Goal: Use online tool/utility: Utilize a website feature to perform a specific function

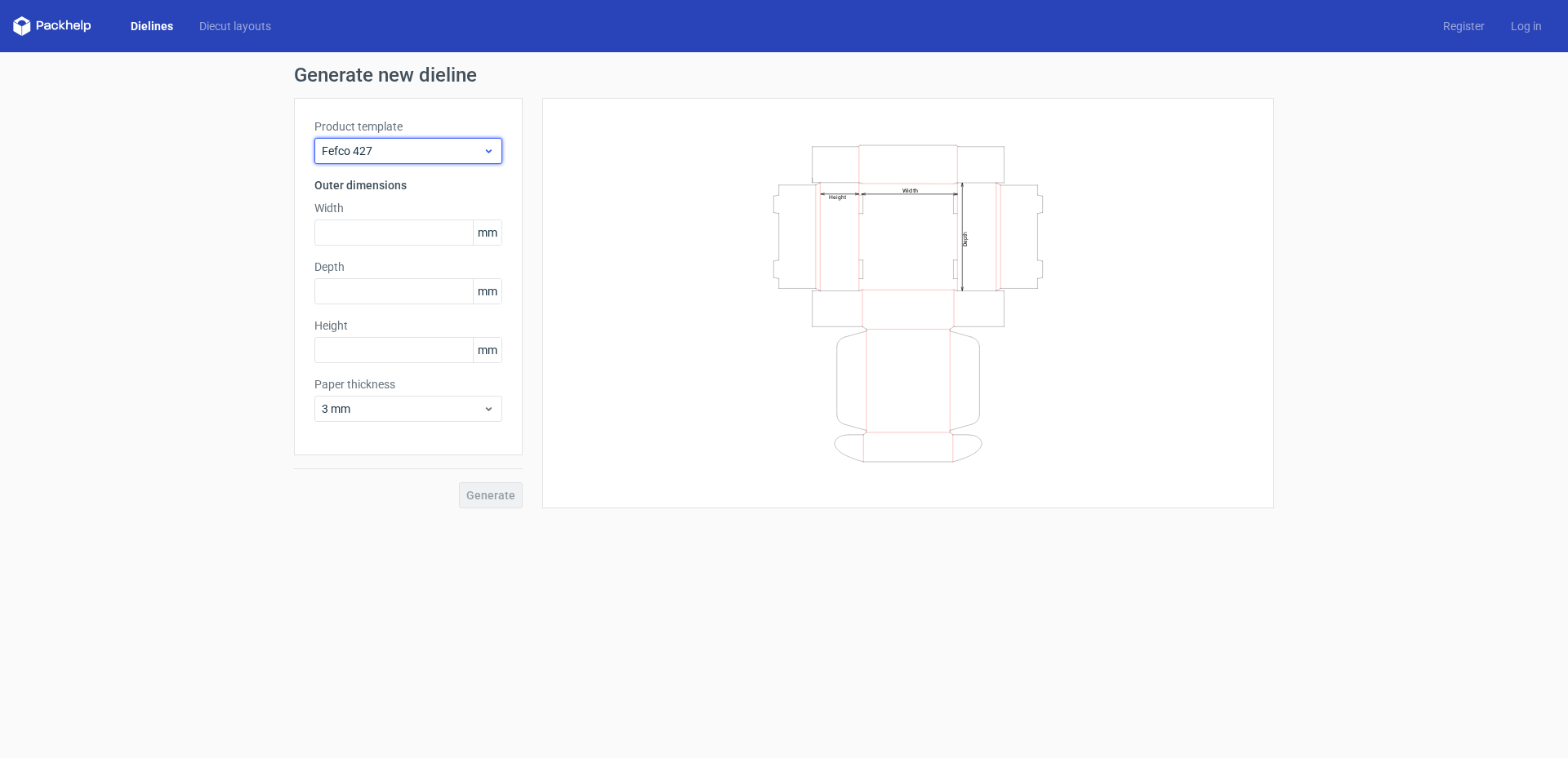
click at [418, 158] on span "Fefco 427" at bounding box center [402, 151] width 161 height 17
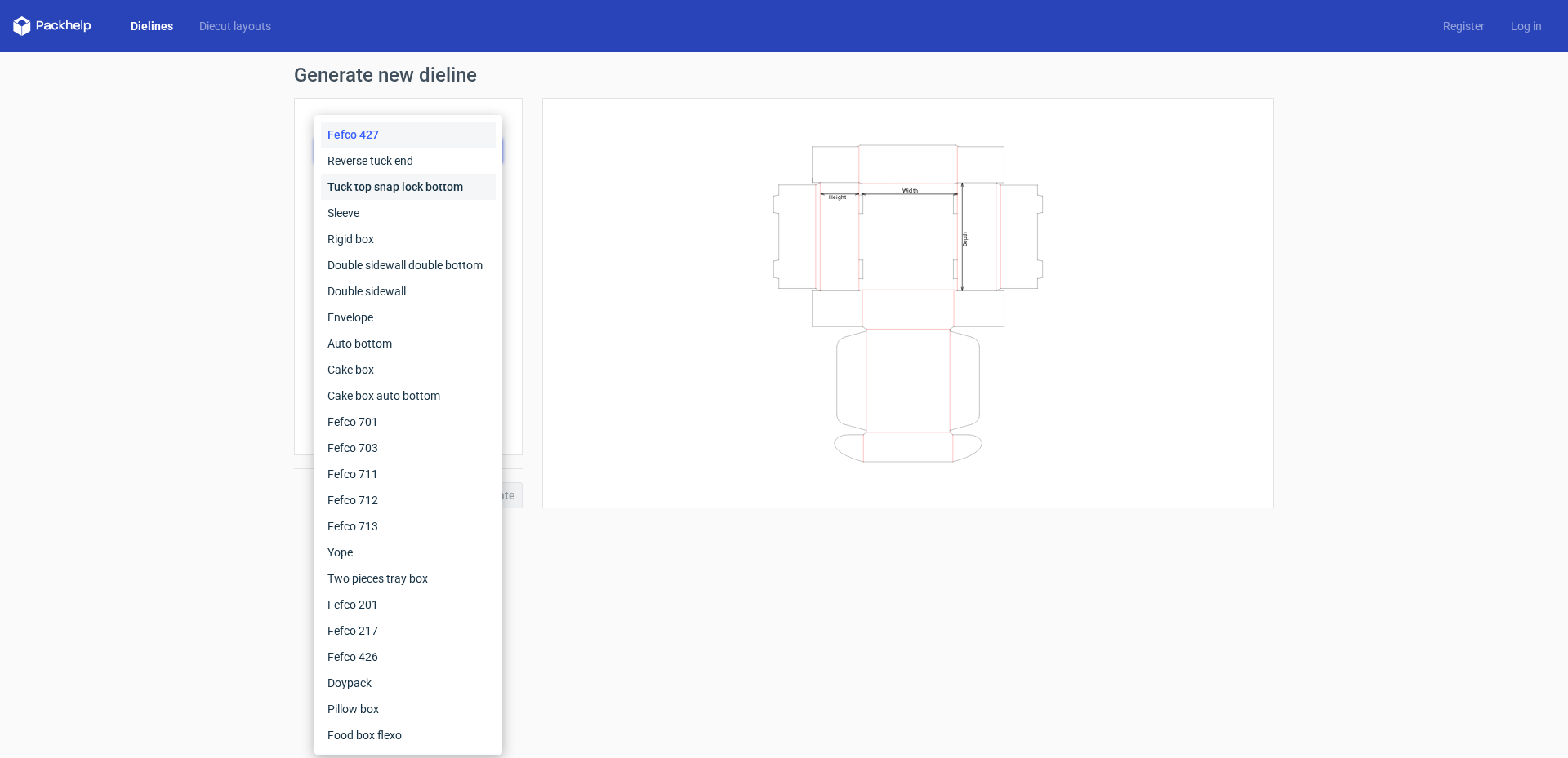
click at [418, 187] on div "Tuck top snap lock bottom" at bounding box center [408, 186] width 175 height 26
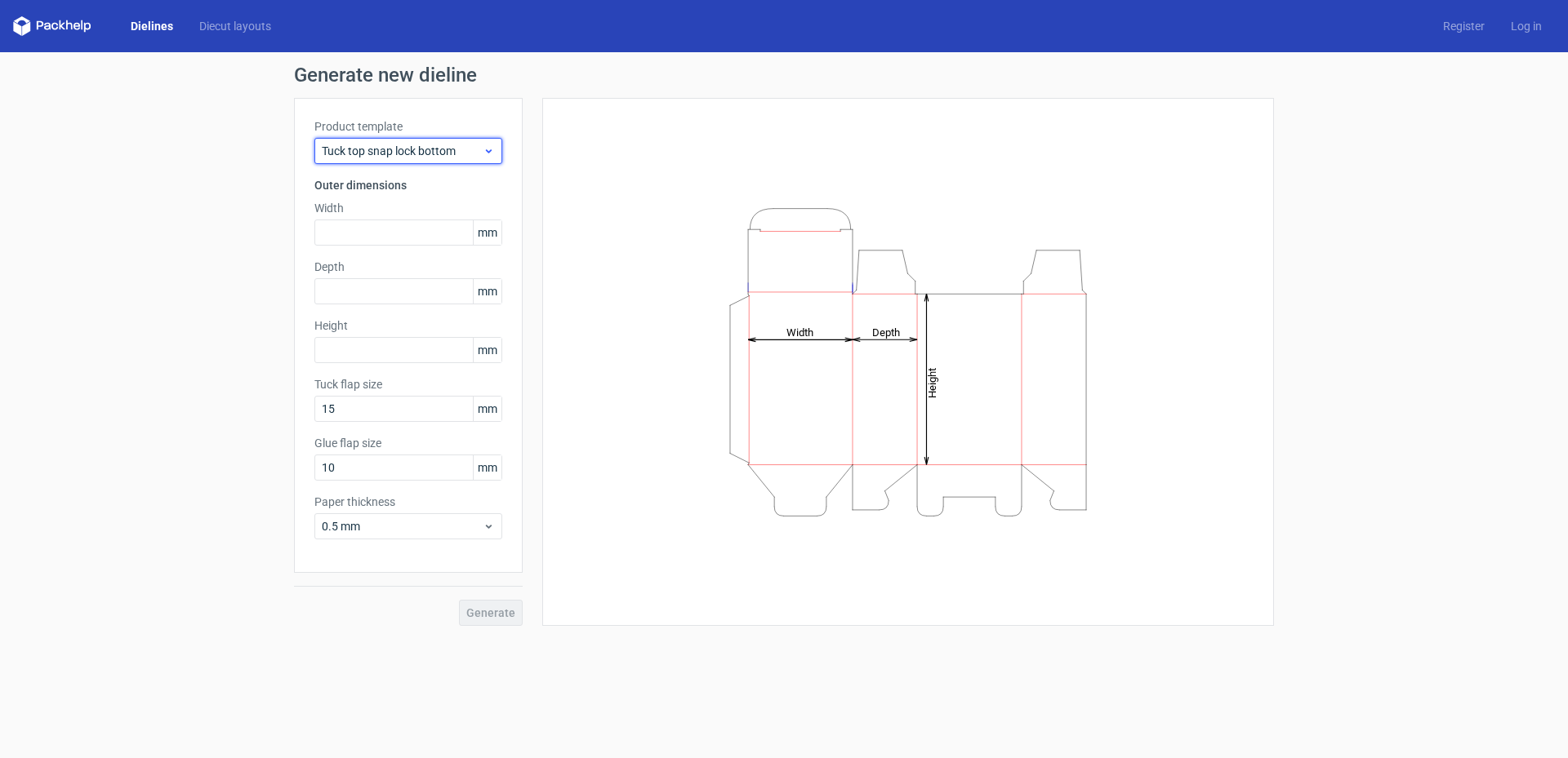
click at [429, 157] on div "Tuck top snap lock bottom" at bounding box center [408, 150] width 188 height 26
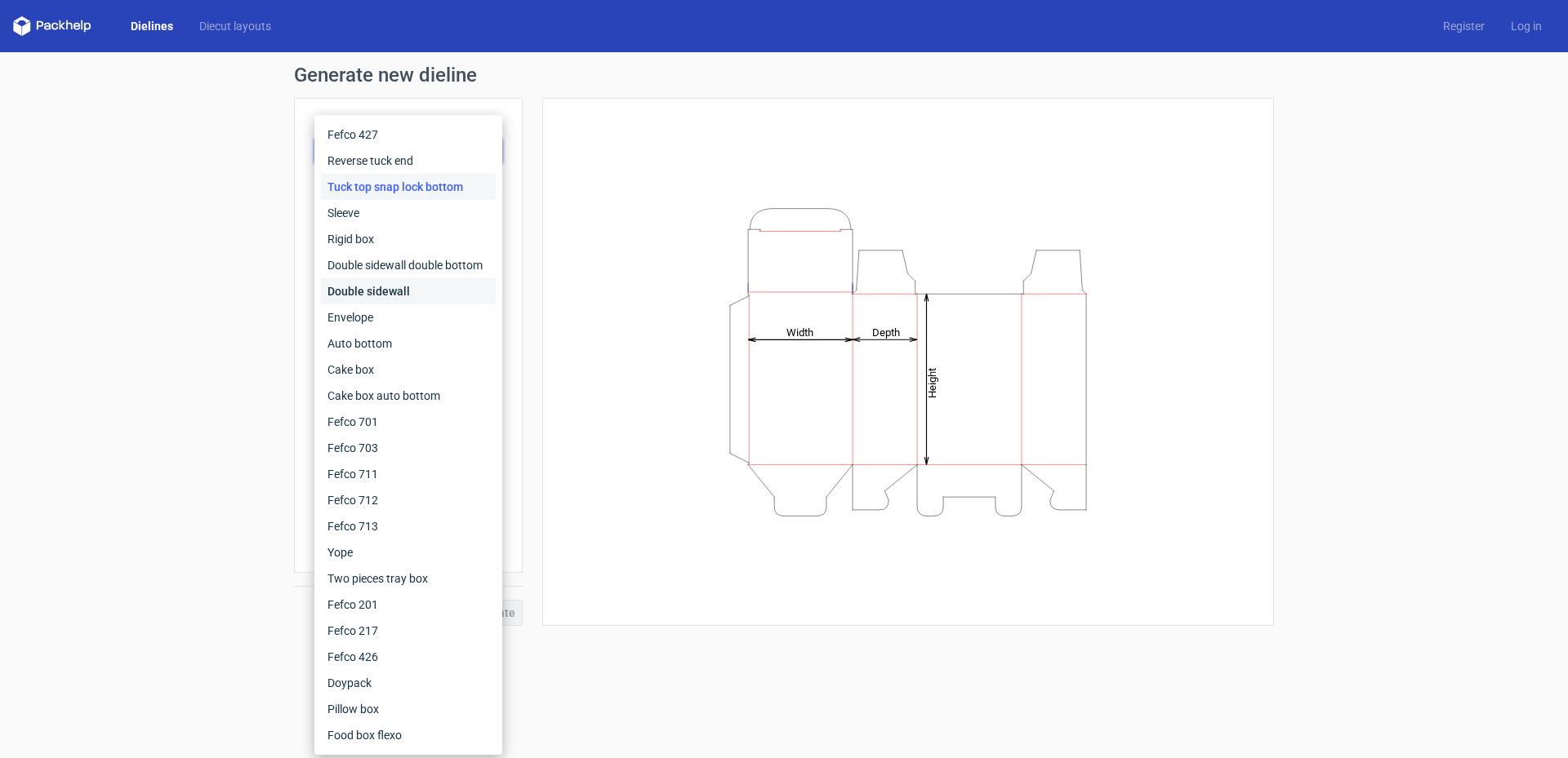
click at [436, 287] on div "Double sidewall" at bounding box center [408, 291] width 175 height 26
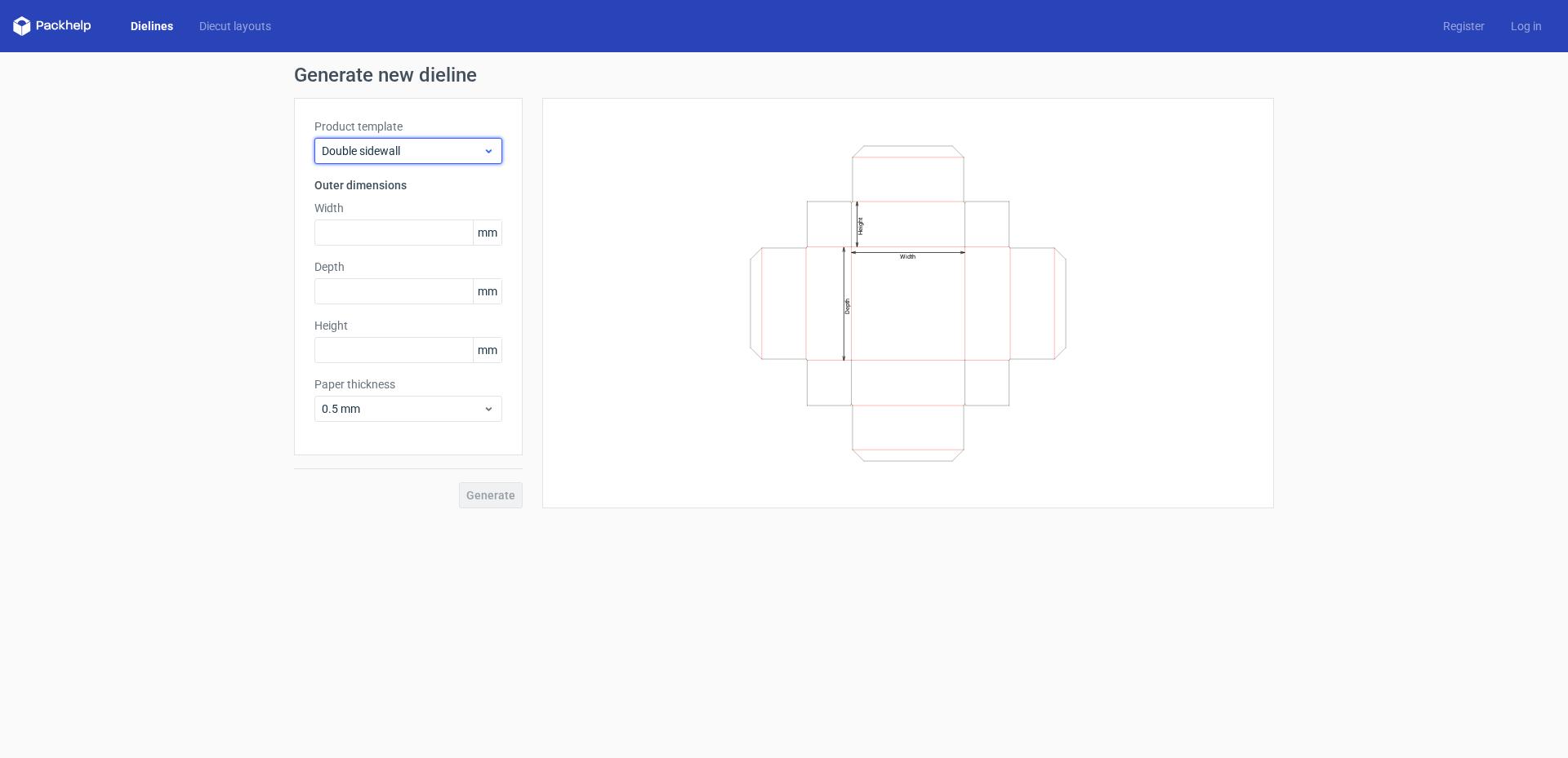
click at [432, 155] on span "Double sidewall" at bounding box center [402, 151] width 161 height 17
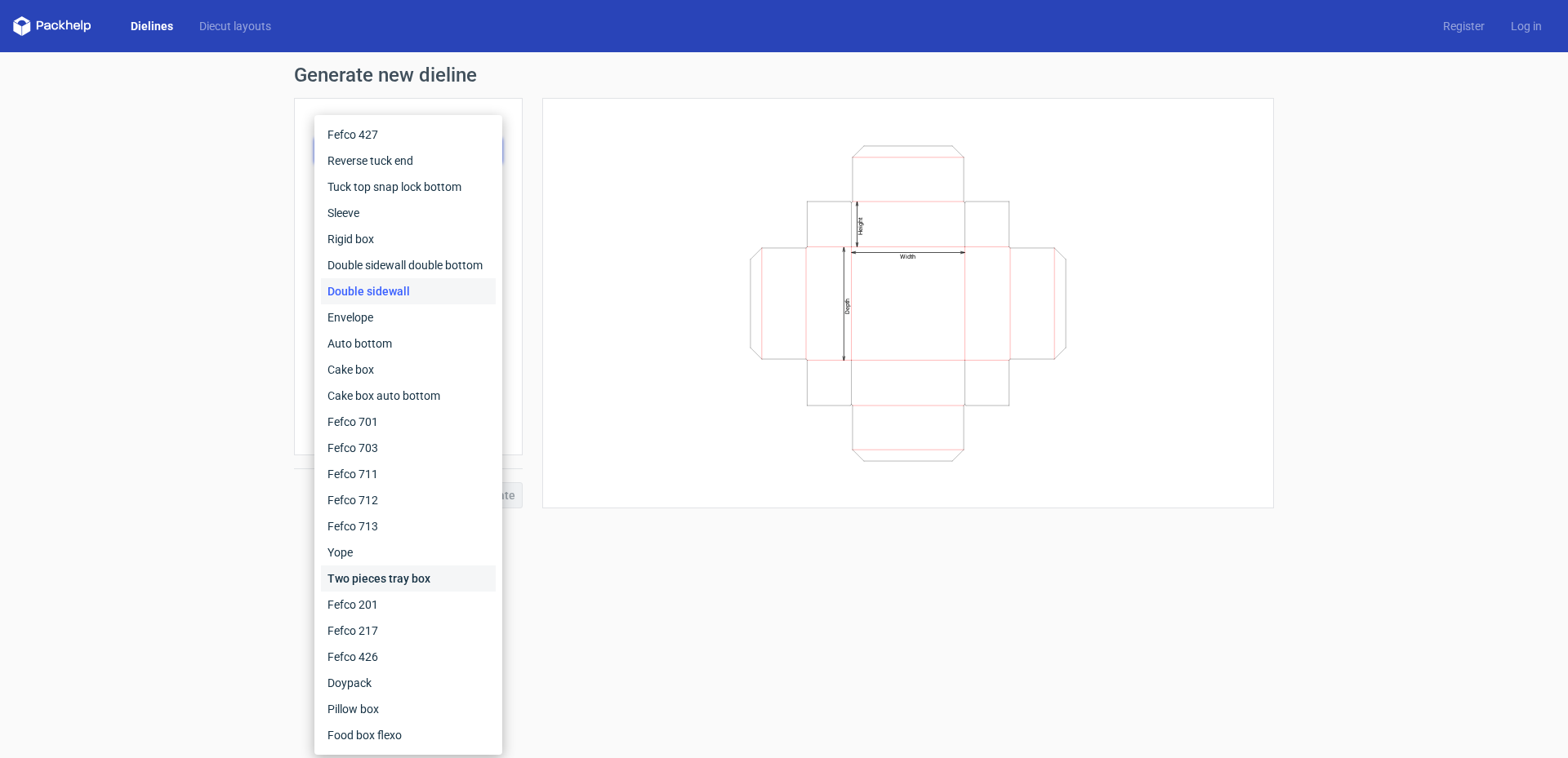
click at [462, 581] on div "Two pieces tray box" at bounding box center [408, 578] width 175 height 26
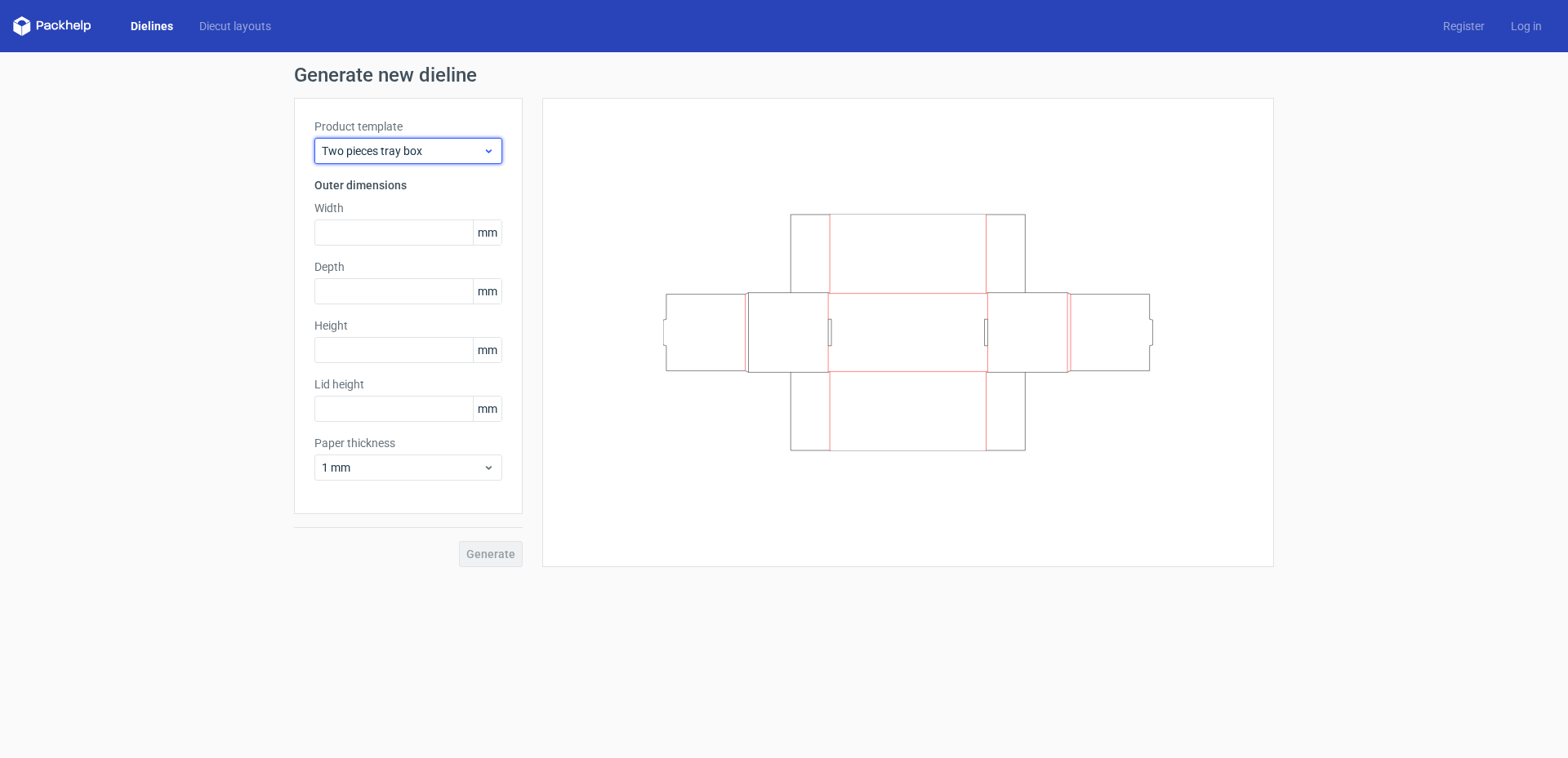
click at [457, 158] on div "Two pieces tray box" at bounding box center [408, 150] width 188 height 26
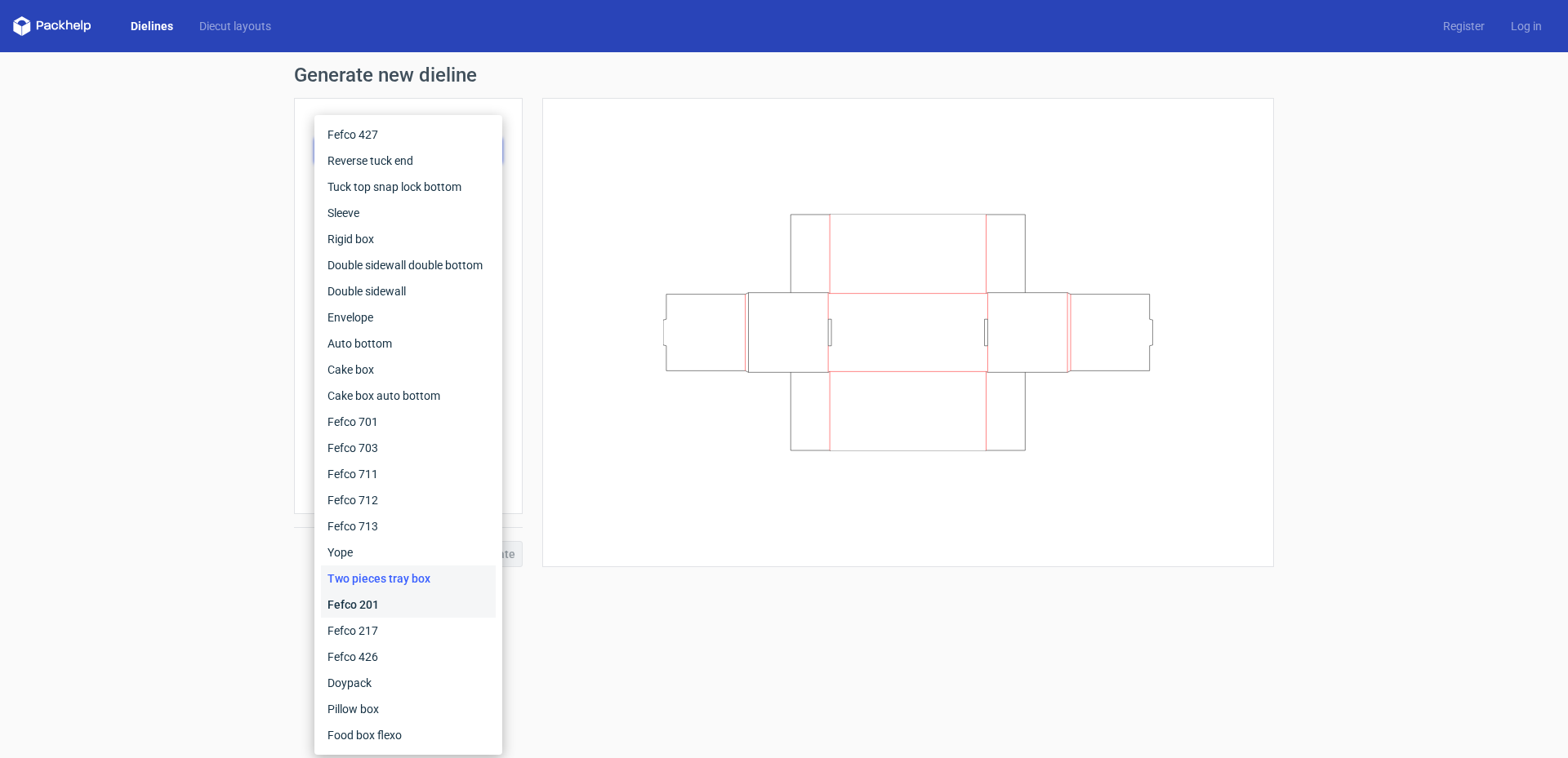
click at [396, 610] on div "Fefco 201" at bounding box center [408, 604] width 175 height 26
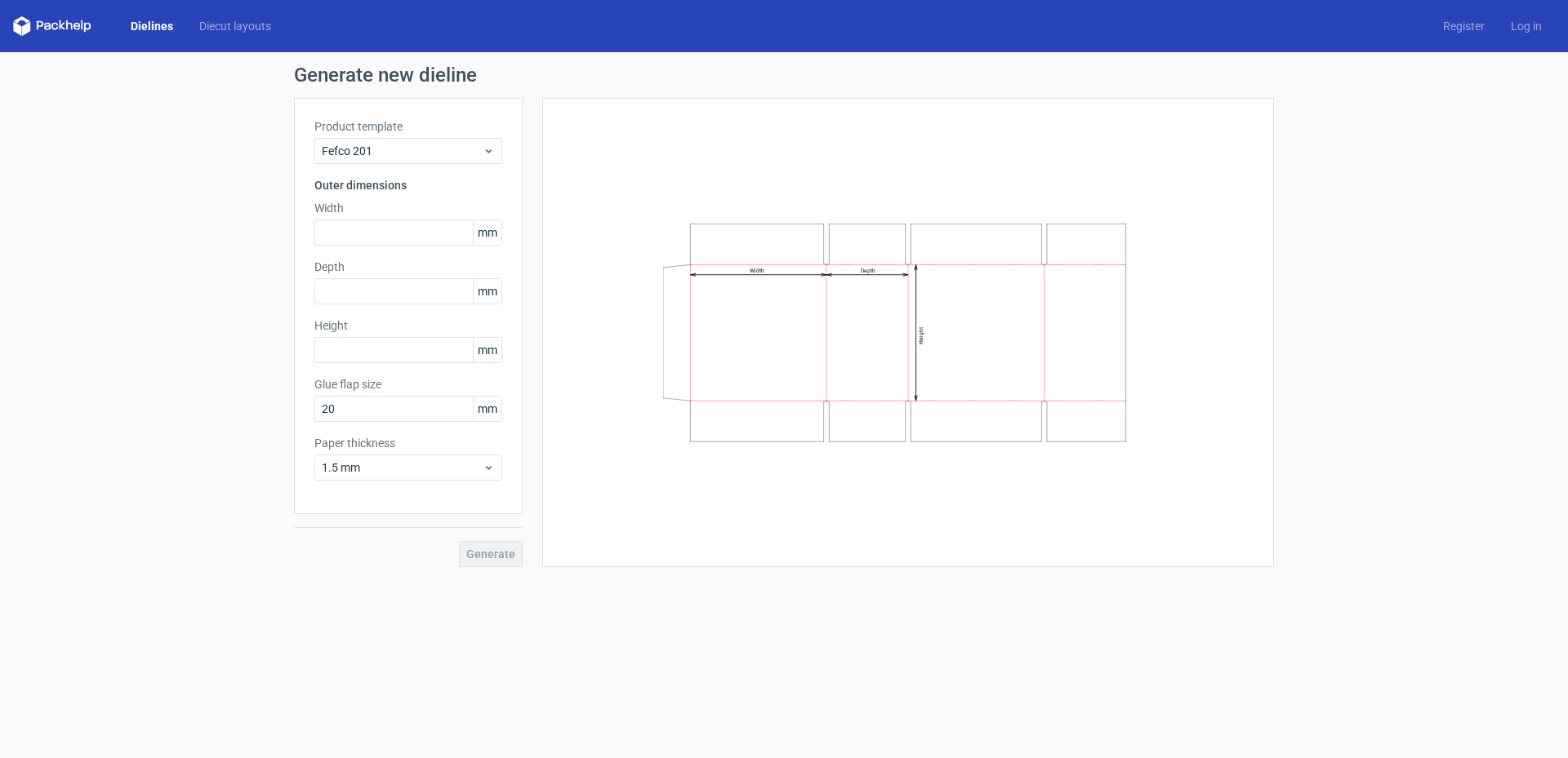
click at [416, 128] on label "Product template" at bounding box center [408, 127] width 188 height 17
click at [420, 150] on span "Fefco 201" at bounding box center [402, 151] width 161 height 17
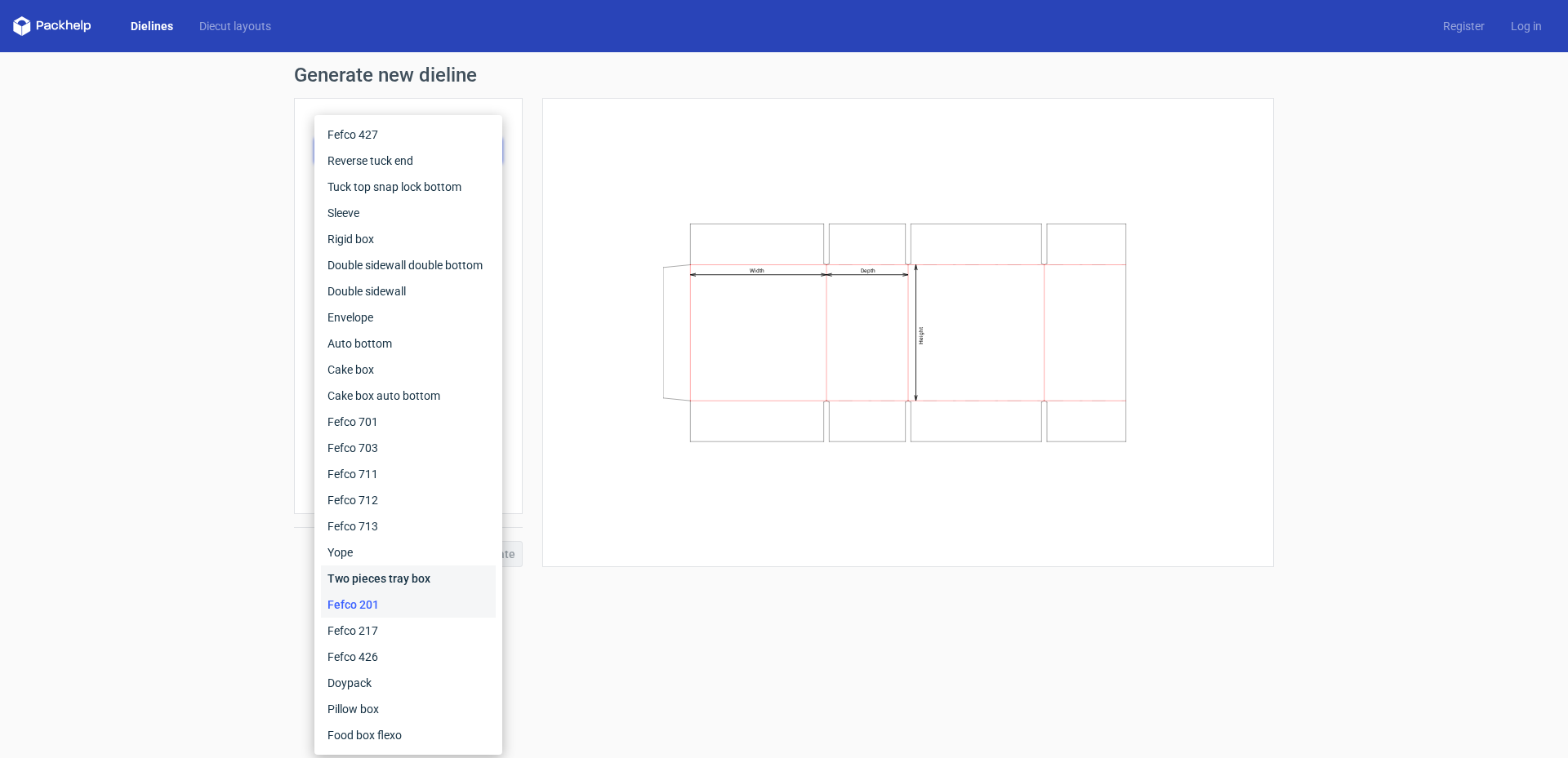
click at [405, 576] on div "Two pieces tray box" at bounding box center [408, 578] width 175 height 26
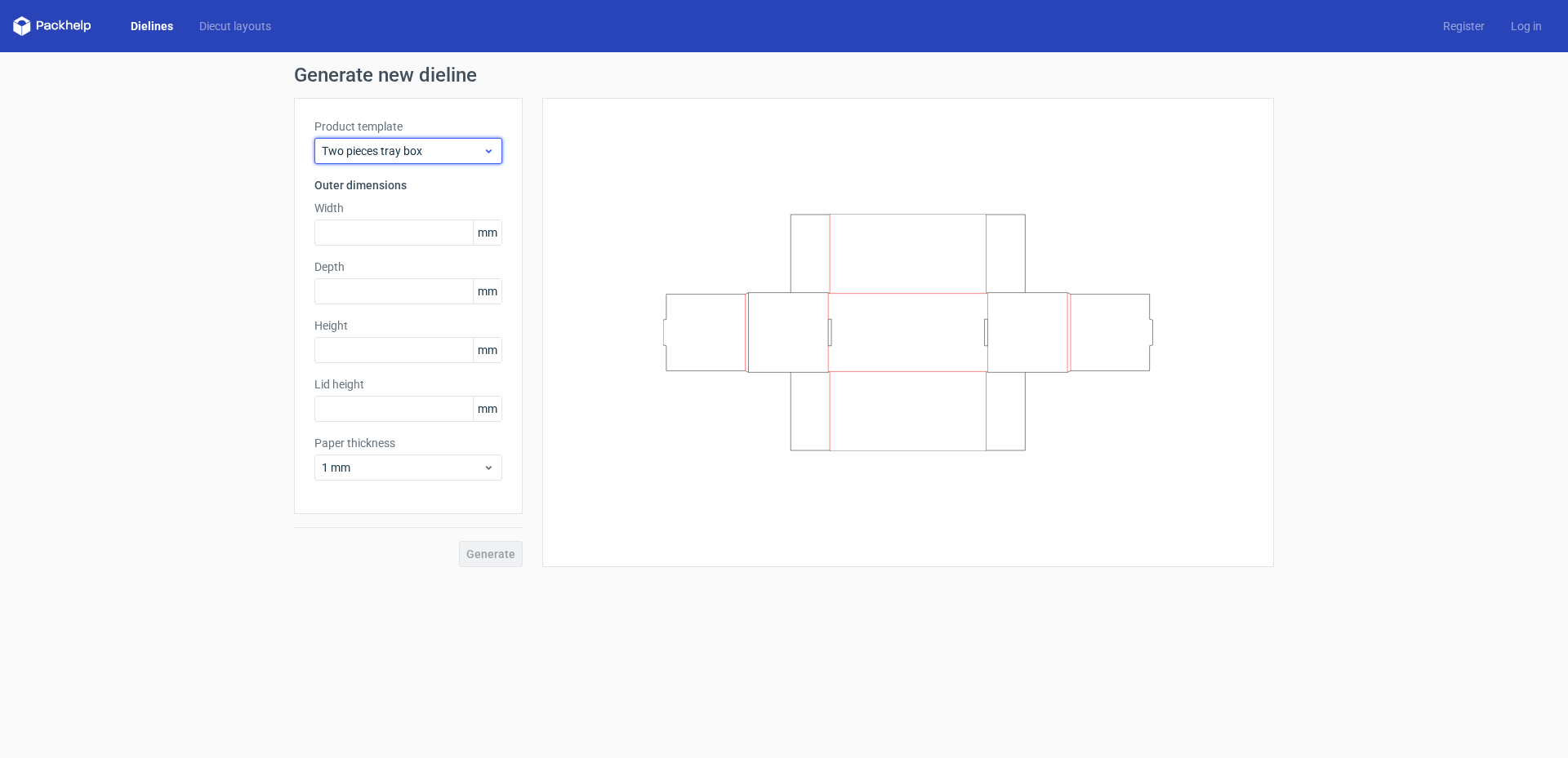
click at [486, 145] on icon at bounding box center [488, 151] width 13 height 13
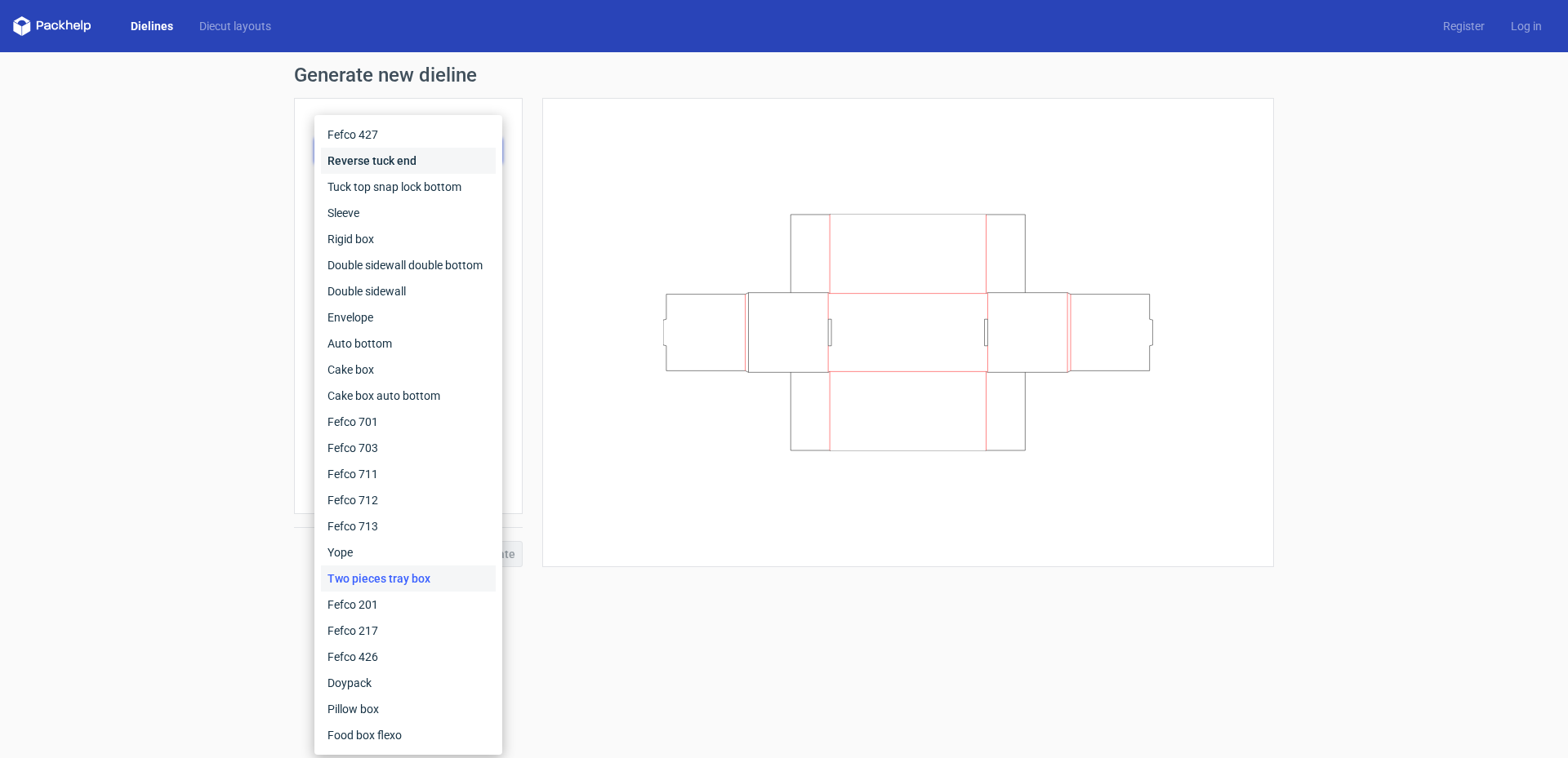
click at [444, 164] on div "Reverse tuck end" at bounding box center [408, 160] width 175 height 26
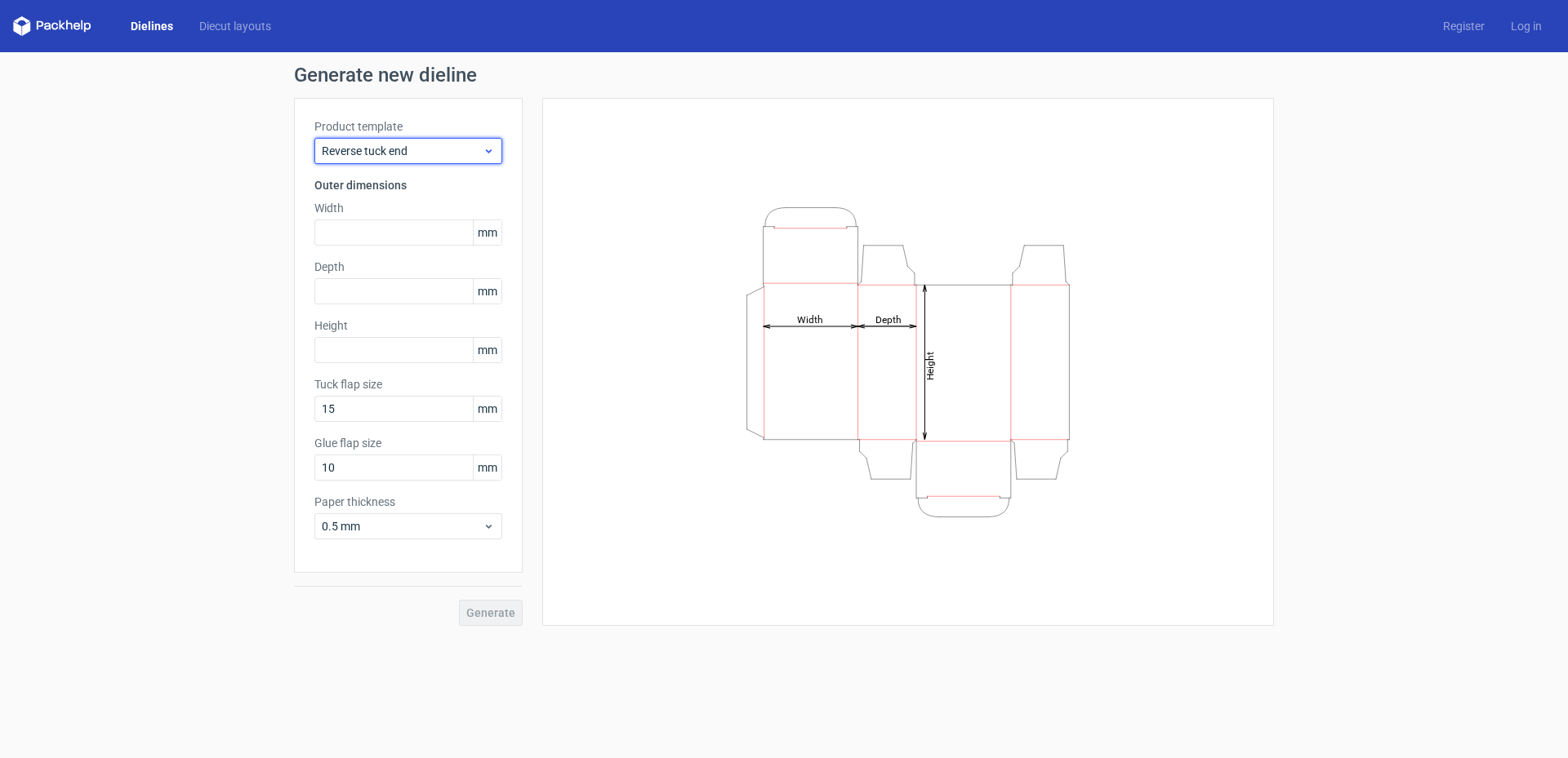
click at [448, 147] on span "Reverse tuck end" at bounding box center [402, 151] width 161 height 17
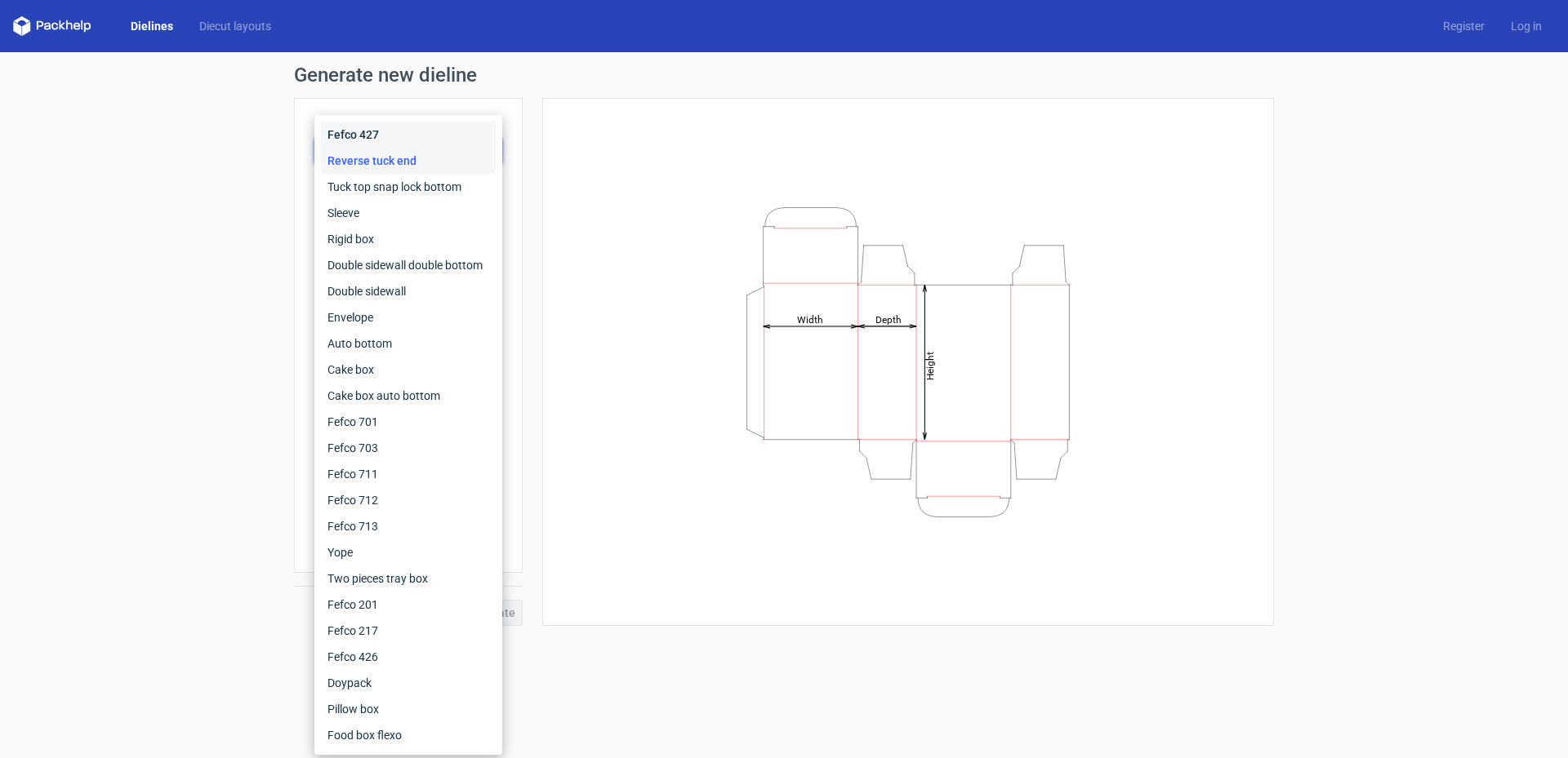
click at [412, 137] on div "Fefco 427" at bounding box center [408, 135] width 175 height 26
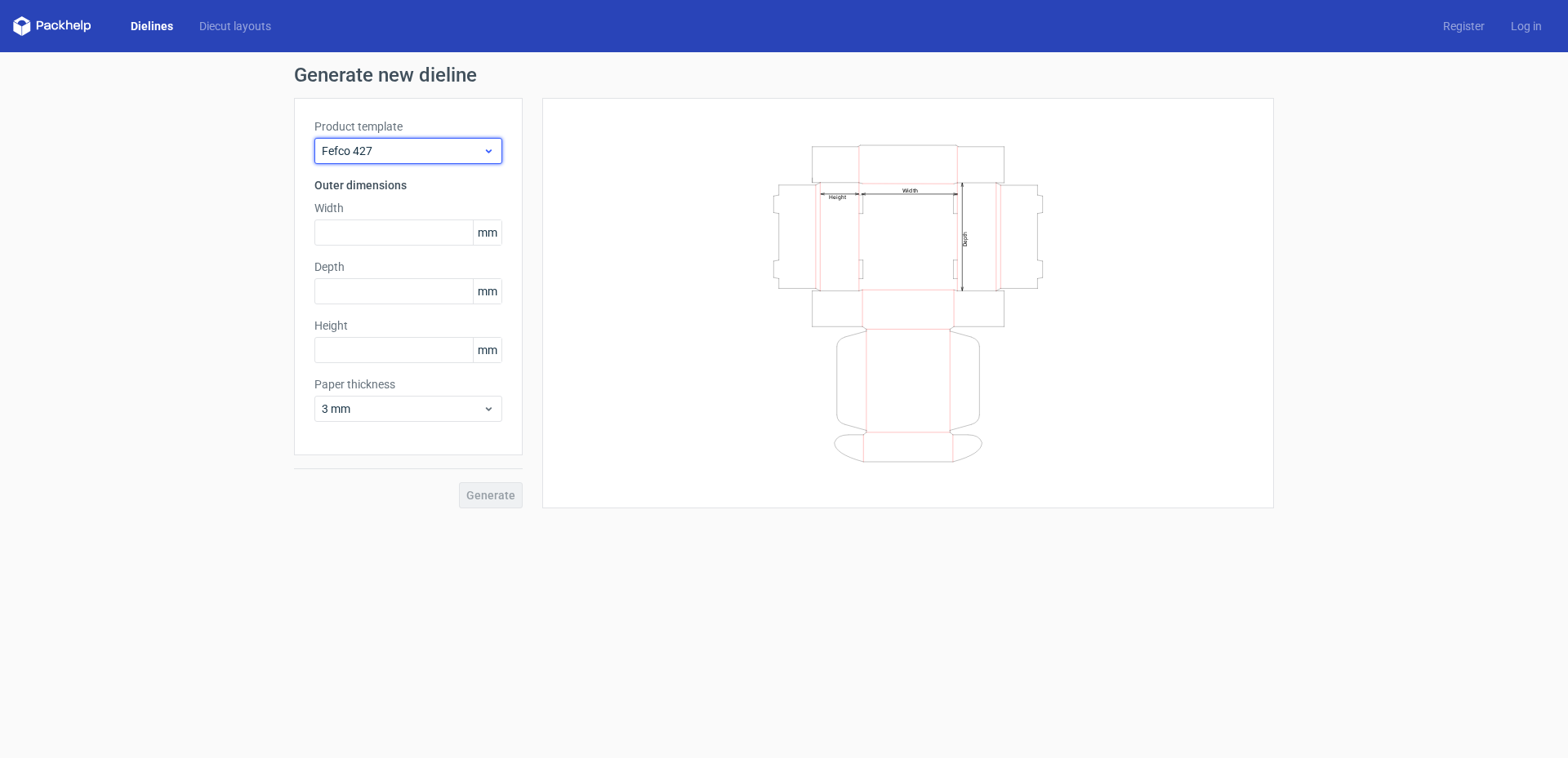
click at [450, 145] on span "Fefco 427" at bounding box center [402, 151] width 161 height 17
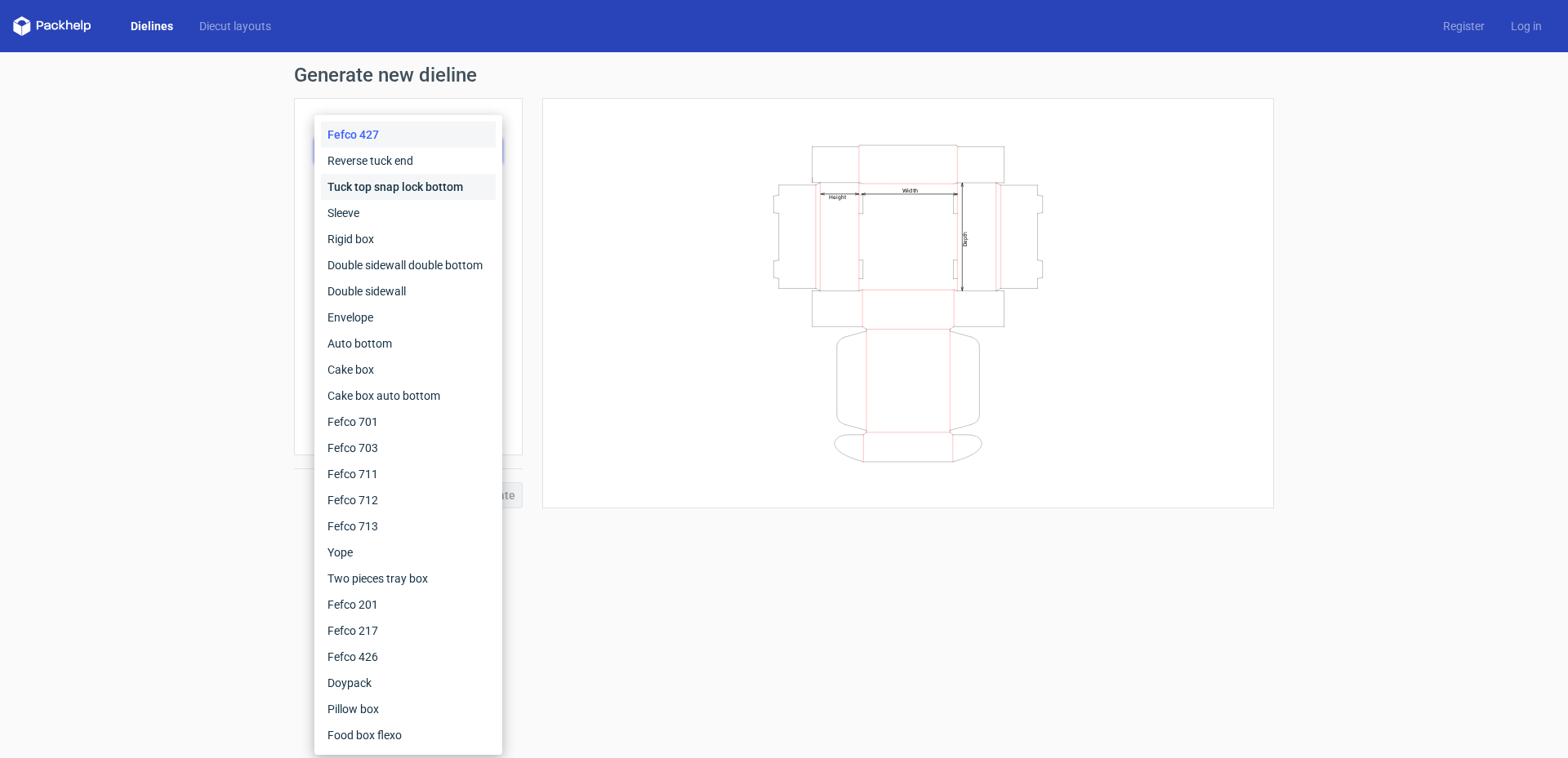
click at [441, 192] on div "Tuck top snap lock bottom" at bounding box center [408, 186] width 175 height 26
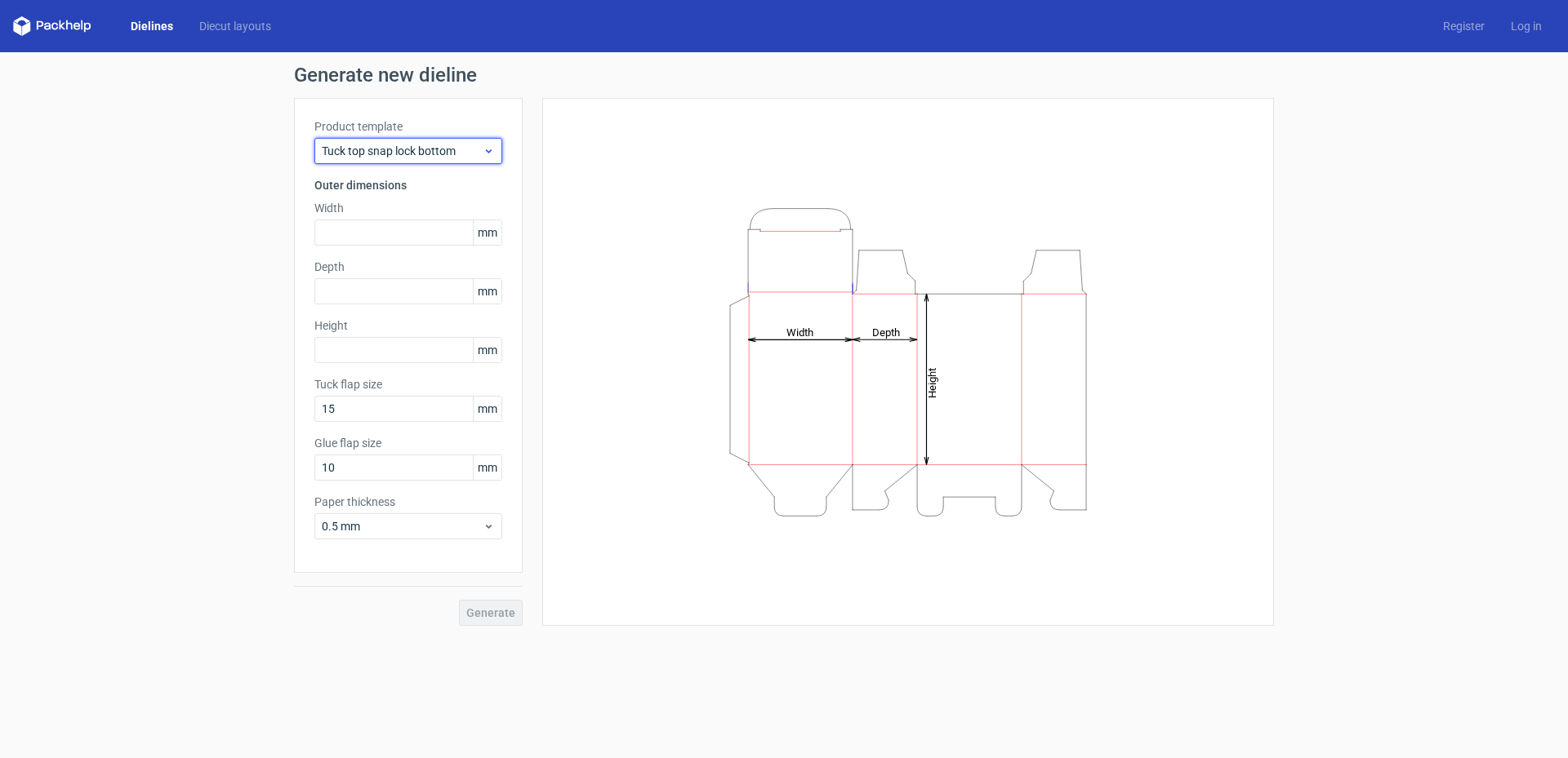
click at [449, 145] on span "Tuck top snap lock bottom" at bounding box center [402, 151] width 161 height 17
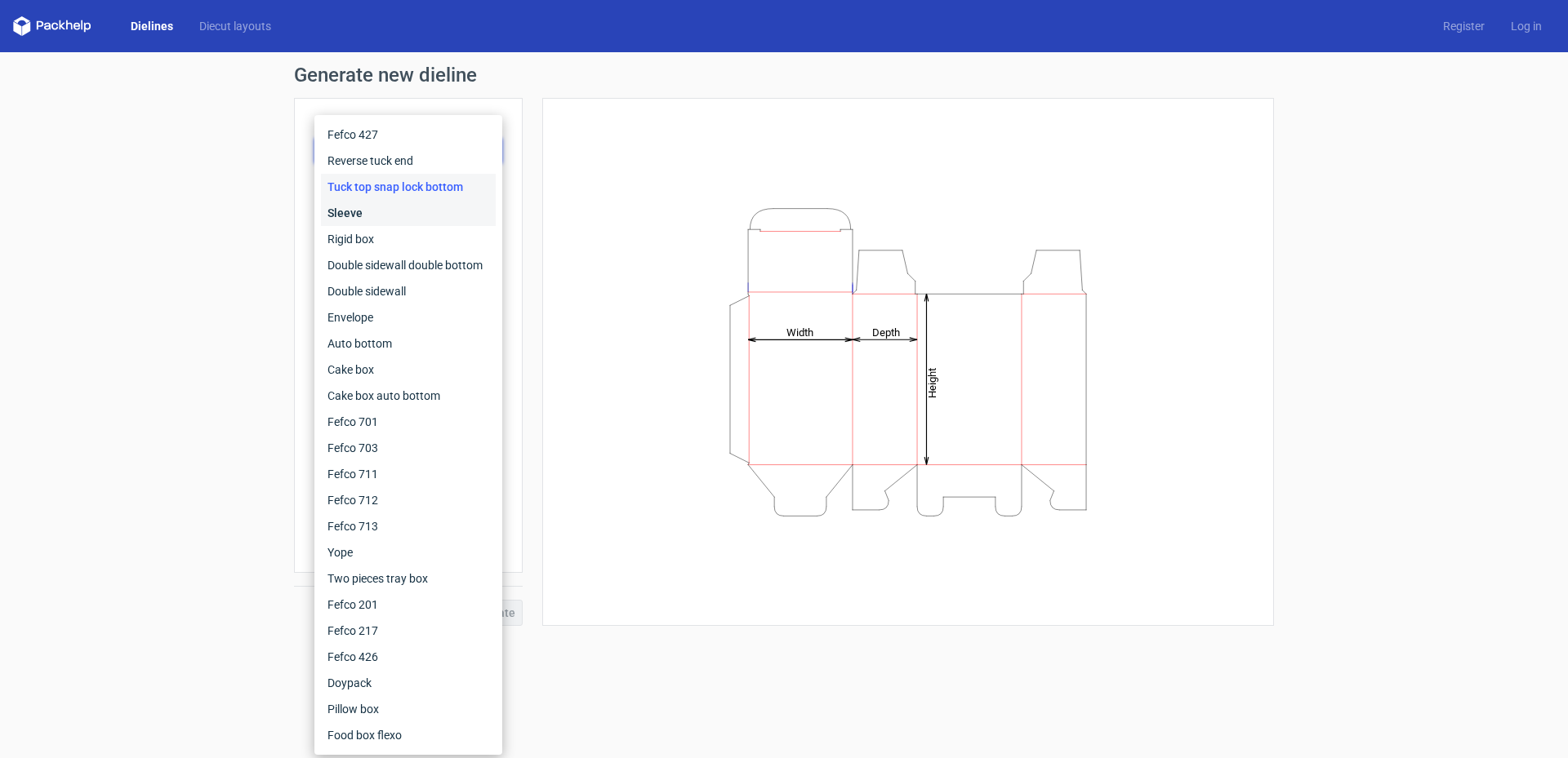
click at [437, 213] on div "Sleeve" at bounding box center [408, 212] width 175 height 26
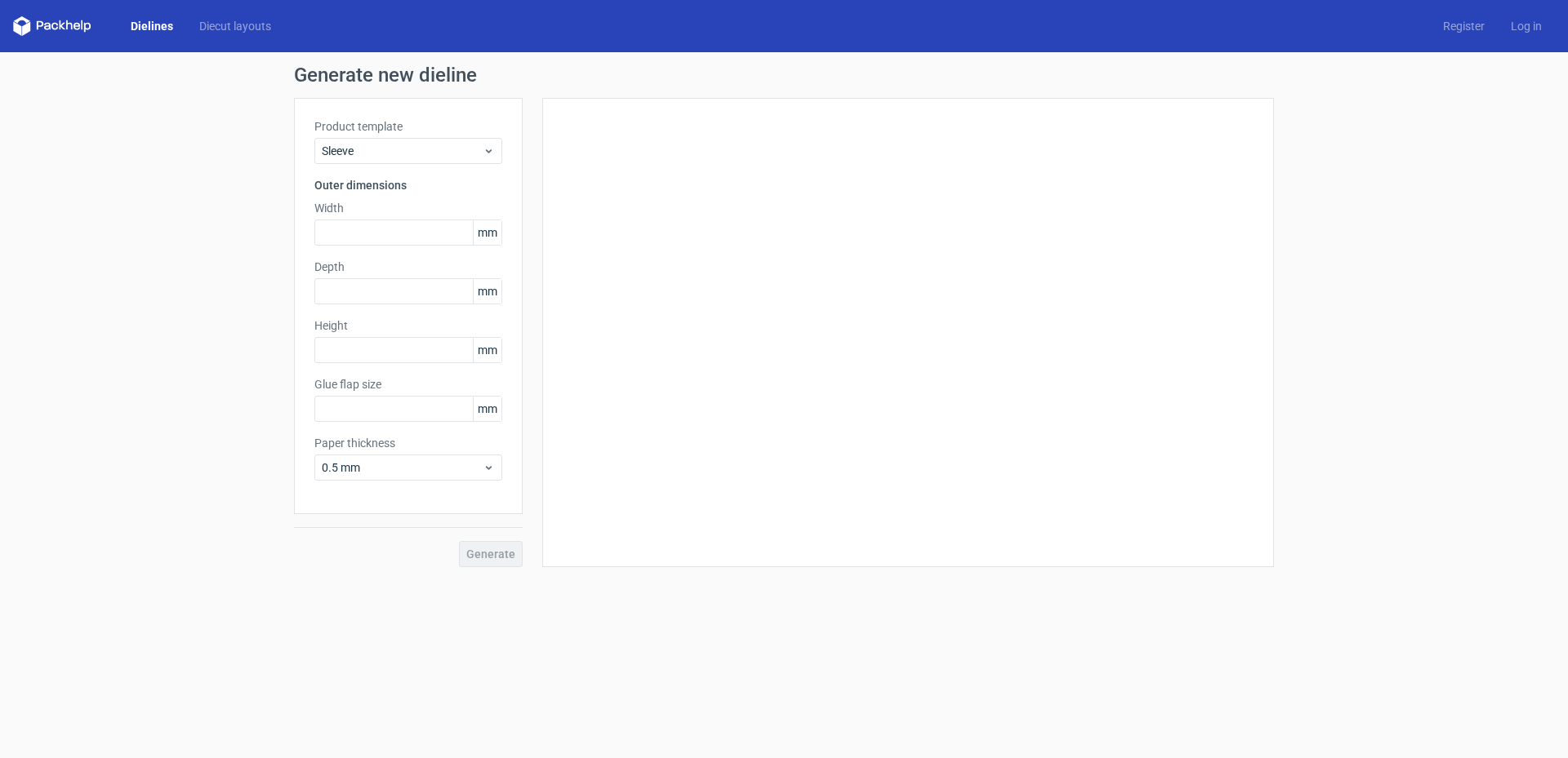
type input "15"
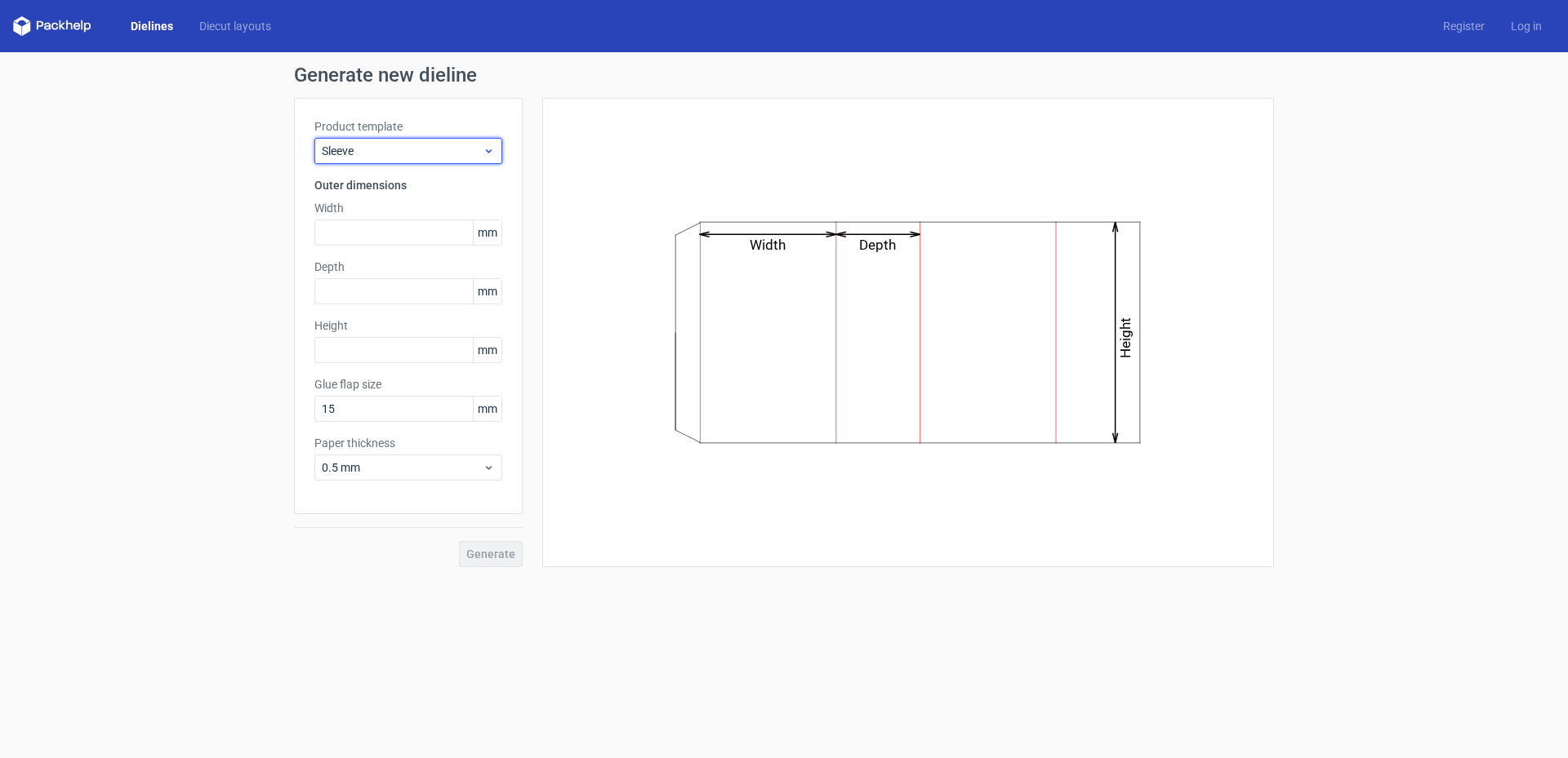
click at [442, 149] on span "Sleeve" at bounding box center [402, 151] width 161 height 17
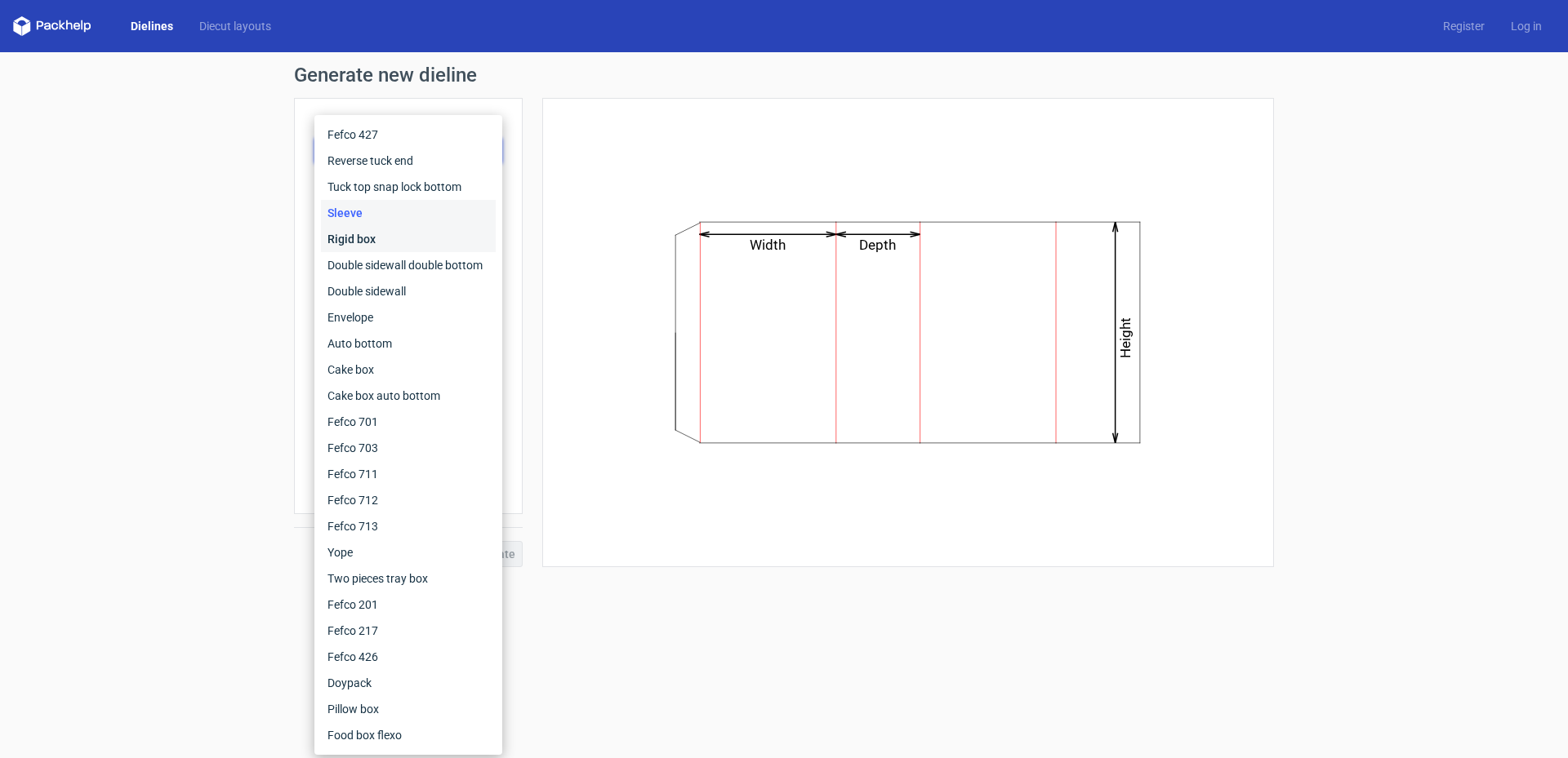
click at [414, 239] on div "Rigid box" at bounding box center [408, 239] width 175 height 26
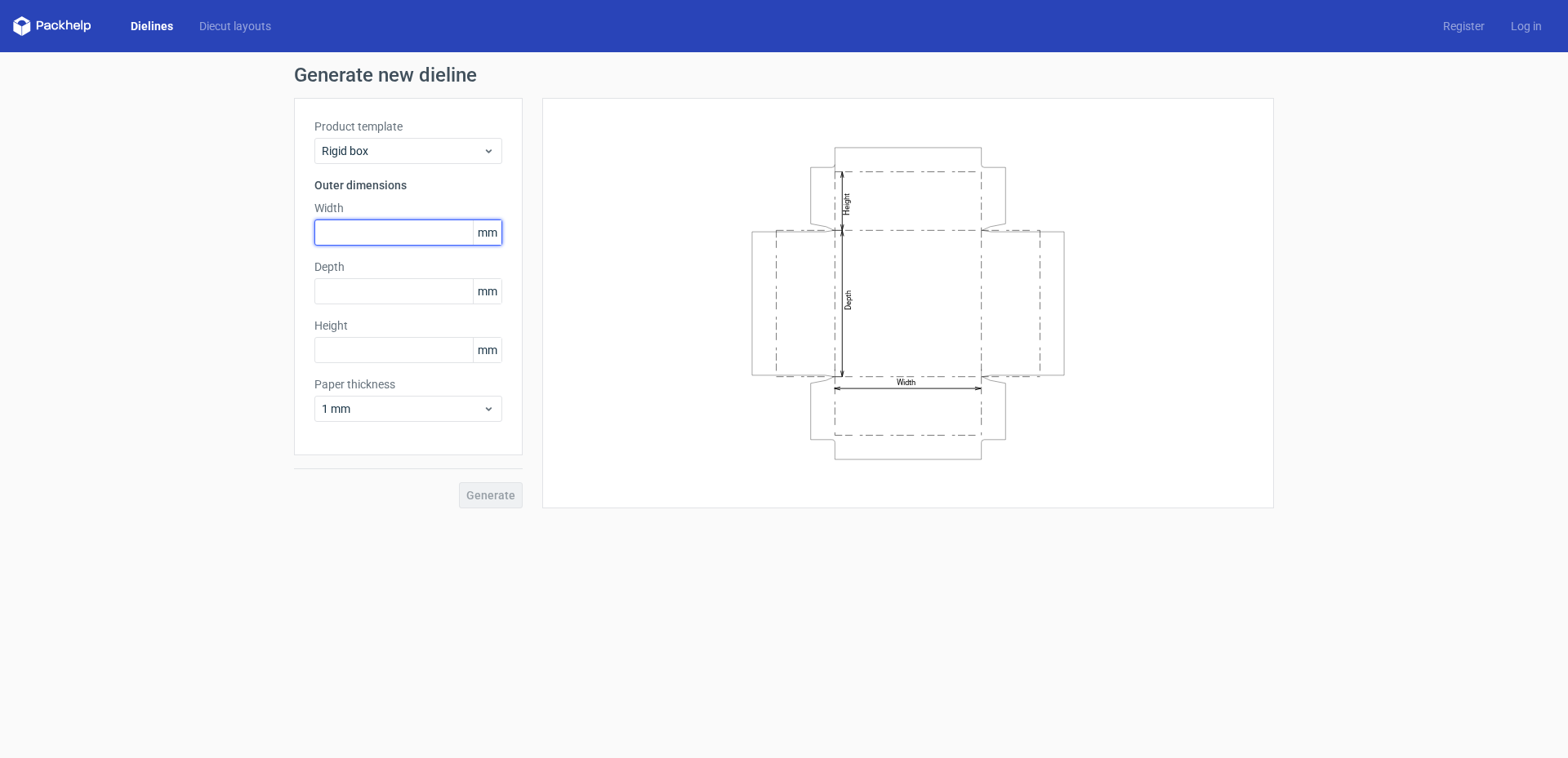
click at [423, 227] on input "text" at bounding box center [408, 232] width 188 height 26
type input "235"
click at [437, 295] on input "text" at bounding box center [408, 291] width 188 height 26
type input "235"
click at [410, 356] on input "text" at bounding box center [408, 349] width 188 height 26
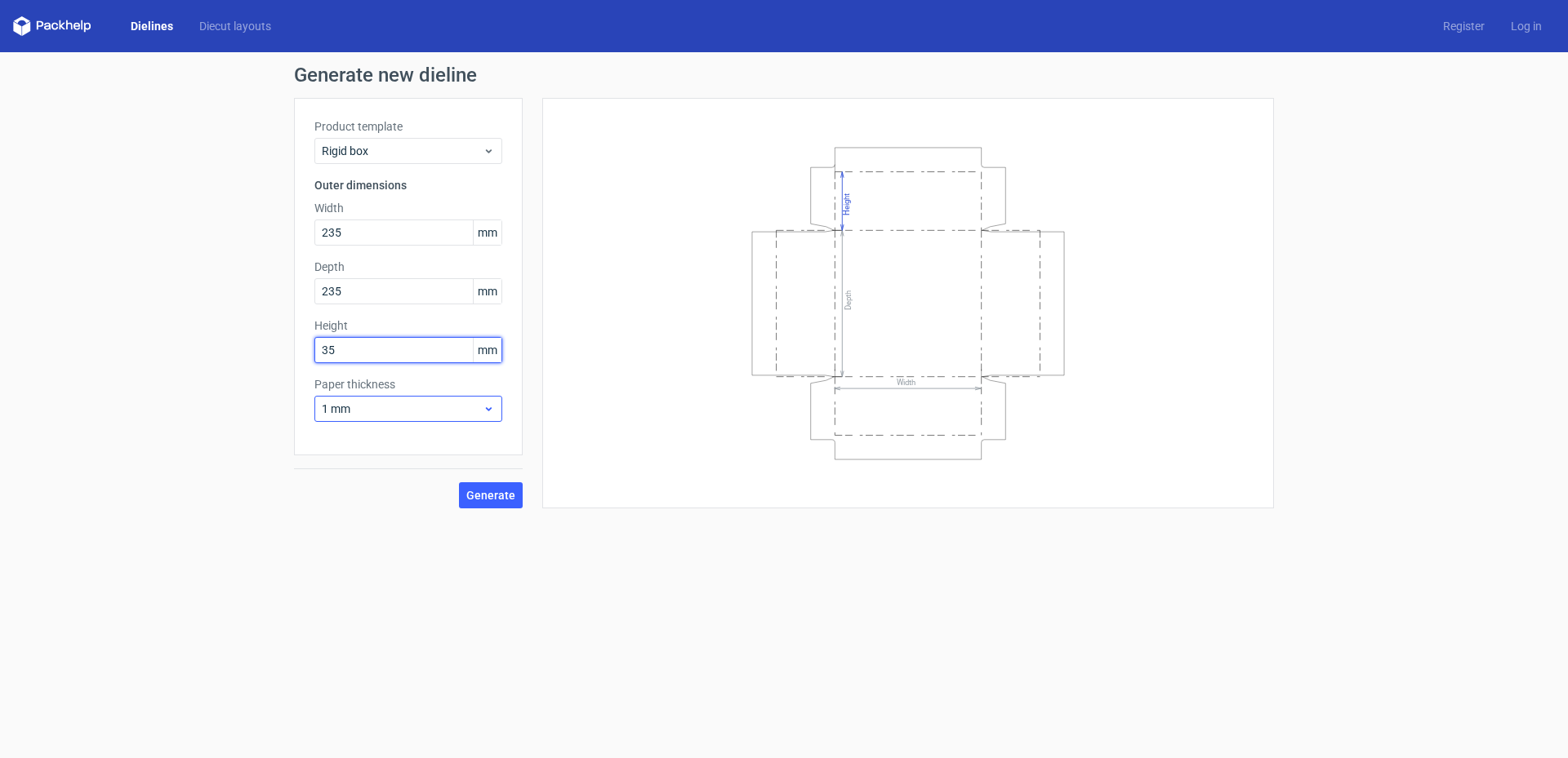
type input "35"
click at [408, 399] on div "1 mm" at bounding box center [408, 409] width 188 height 26
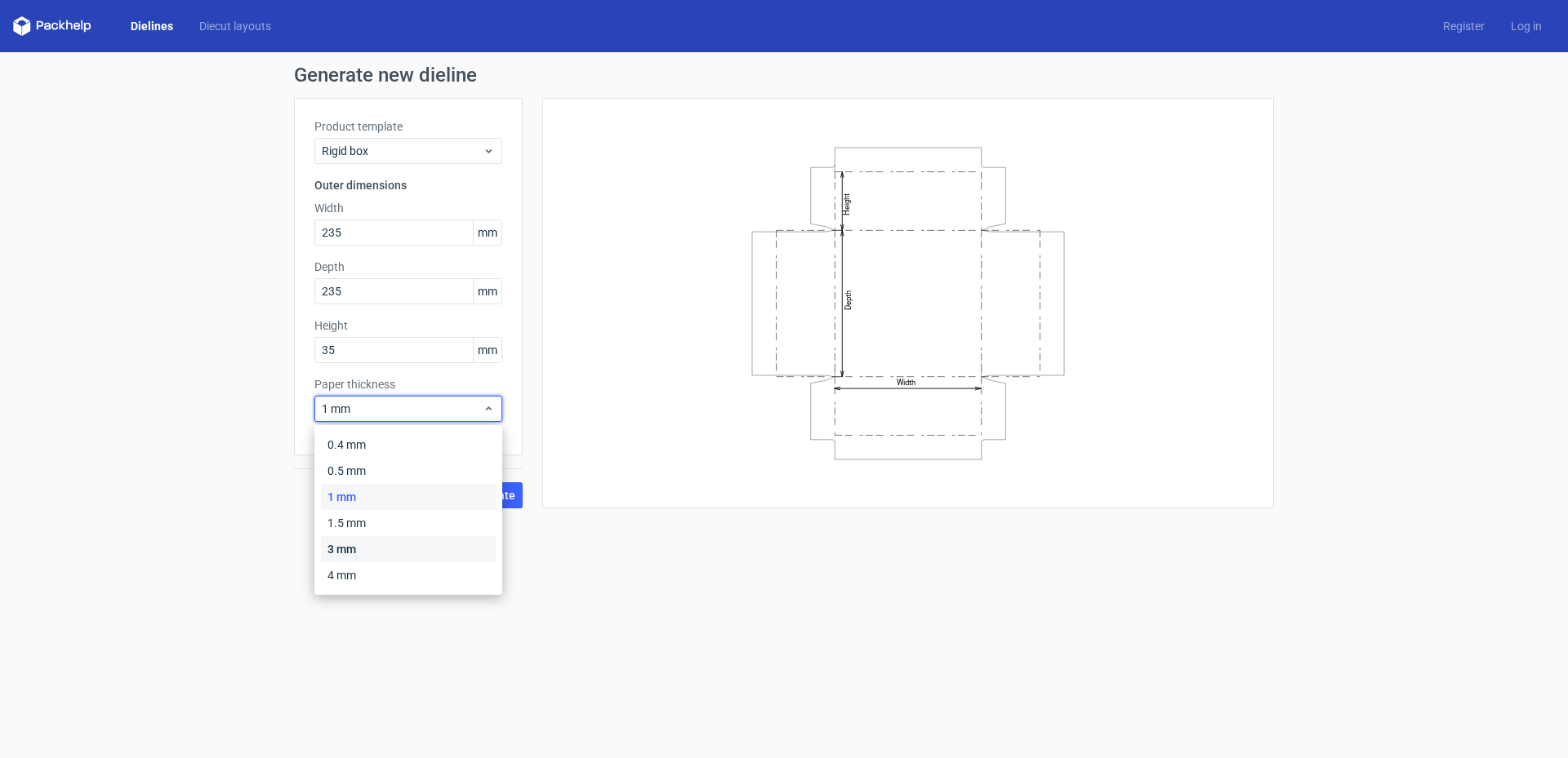
click at [393, 549] on div "3 mm" at bounding box center [408, 549] width 175 height 26
click at [494, 495] on span "Generate" at bounding box center [491, 496] width 49 height 12
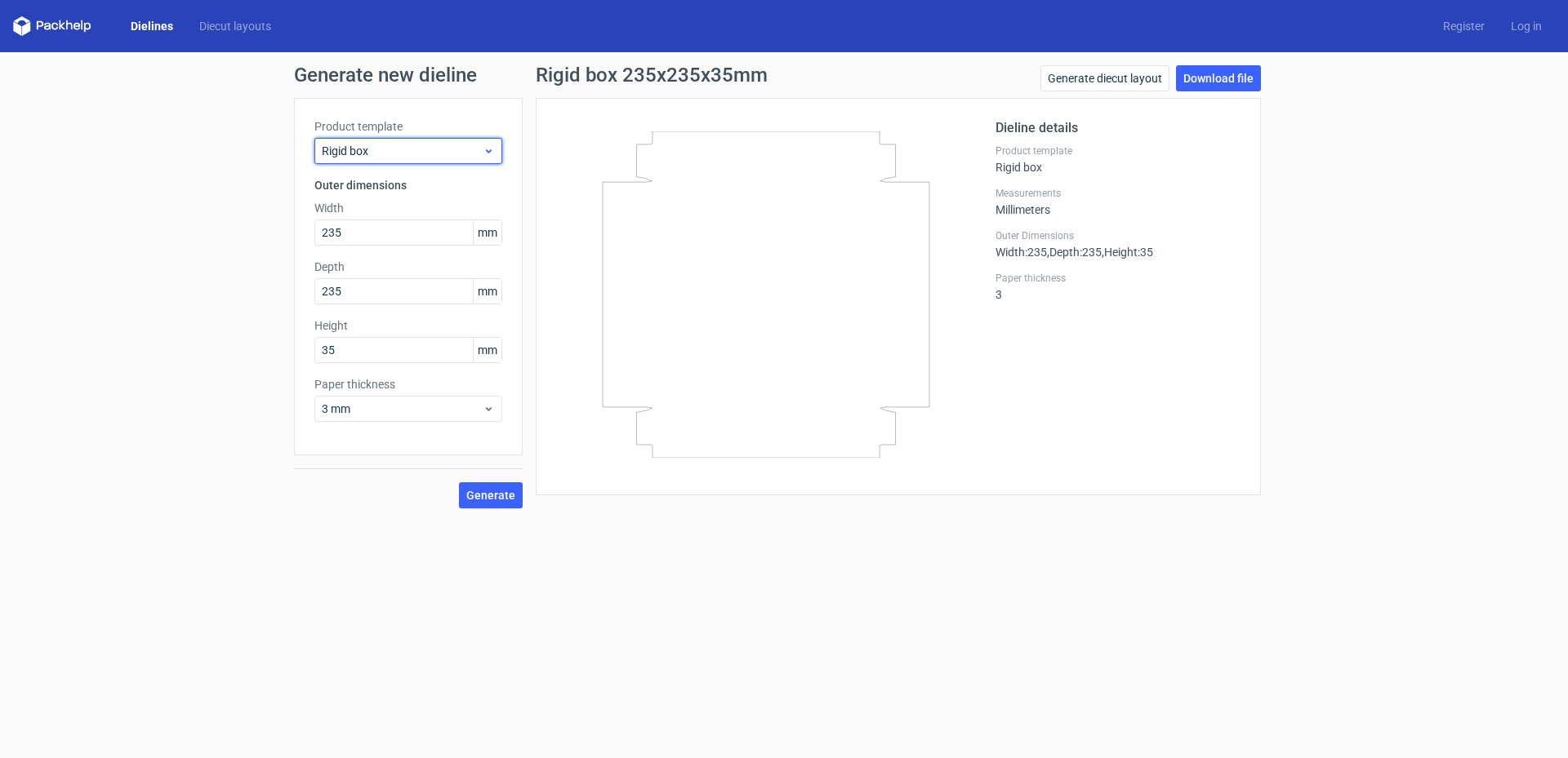
click at [389, 141] on div "Rigid box" at bounding box center [408, 150] width 188 height 26
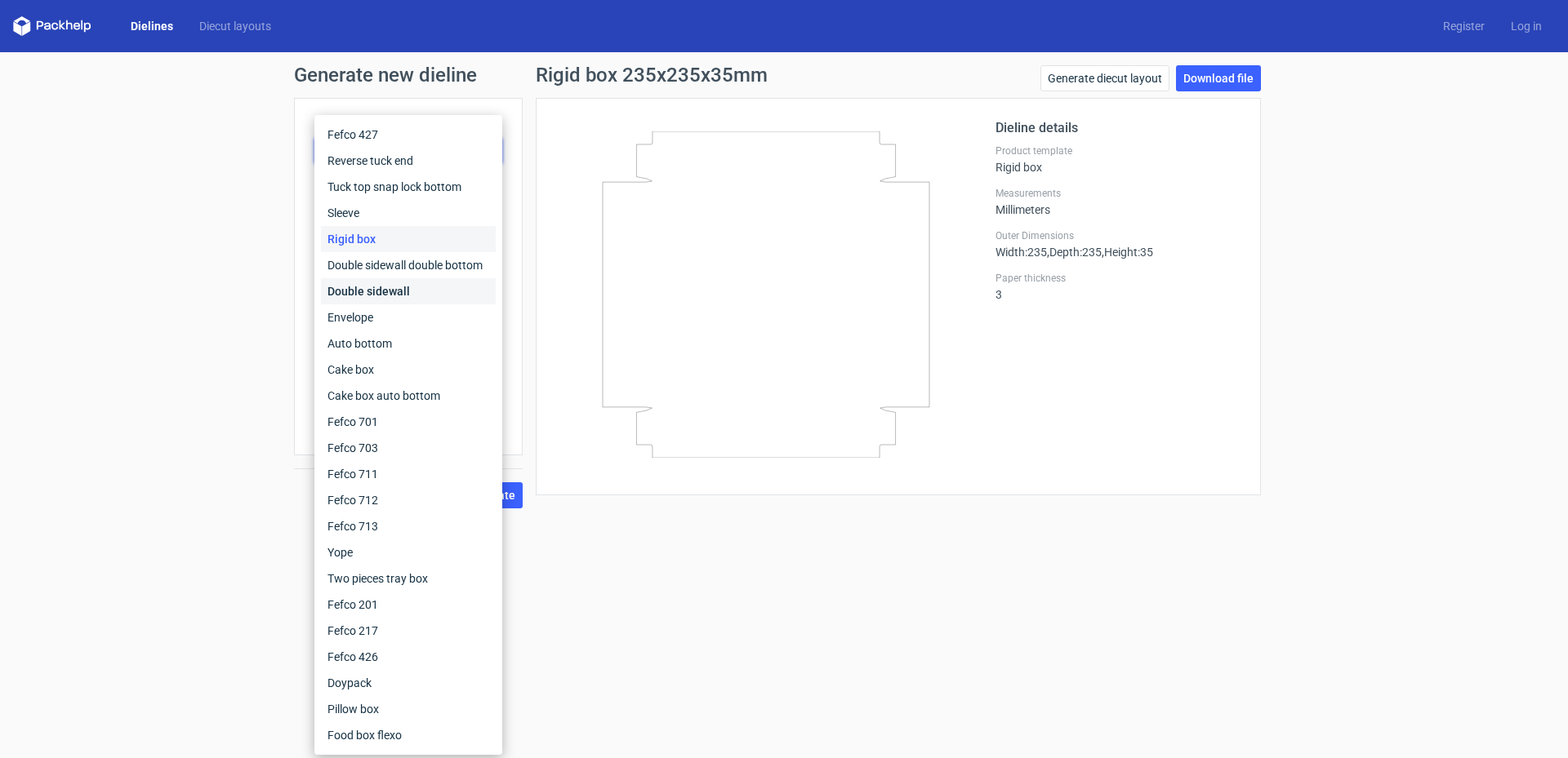
click at [416, 287] on div "Double sidewall" at bounding box center [408, 291] width 175 height 26
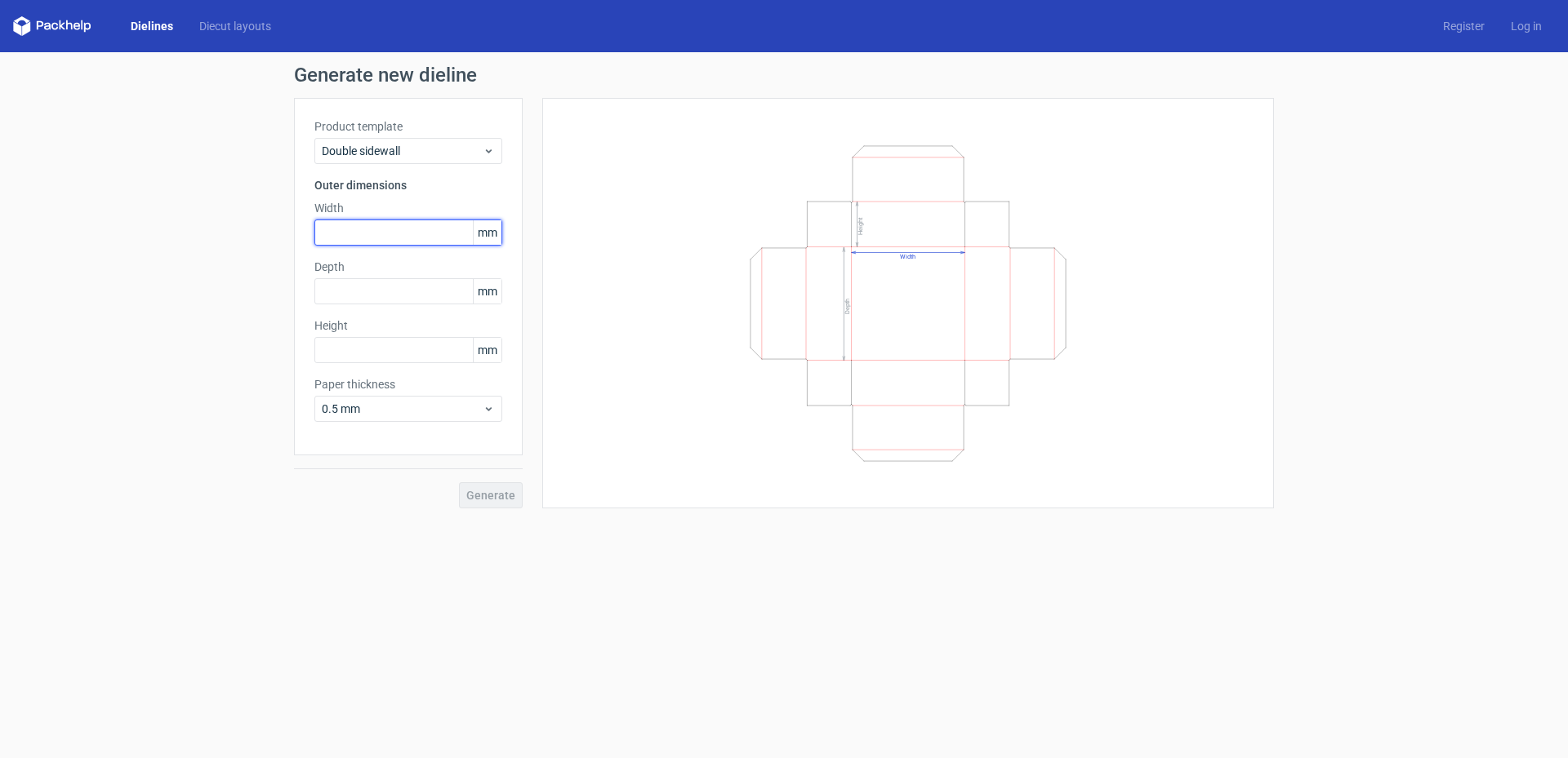
click at [432, 240] on input "text" at bounding box center [408, 232] width 188 height 26
type input "235"
click at [412, 291] on input "text" at bounding box center [408, 291] width 188 height 26
type input "235"
click at [386, 343] on input "text" at bounding box center [408, 349] width 188 height 26
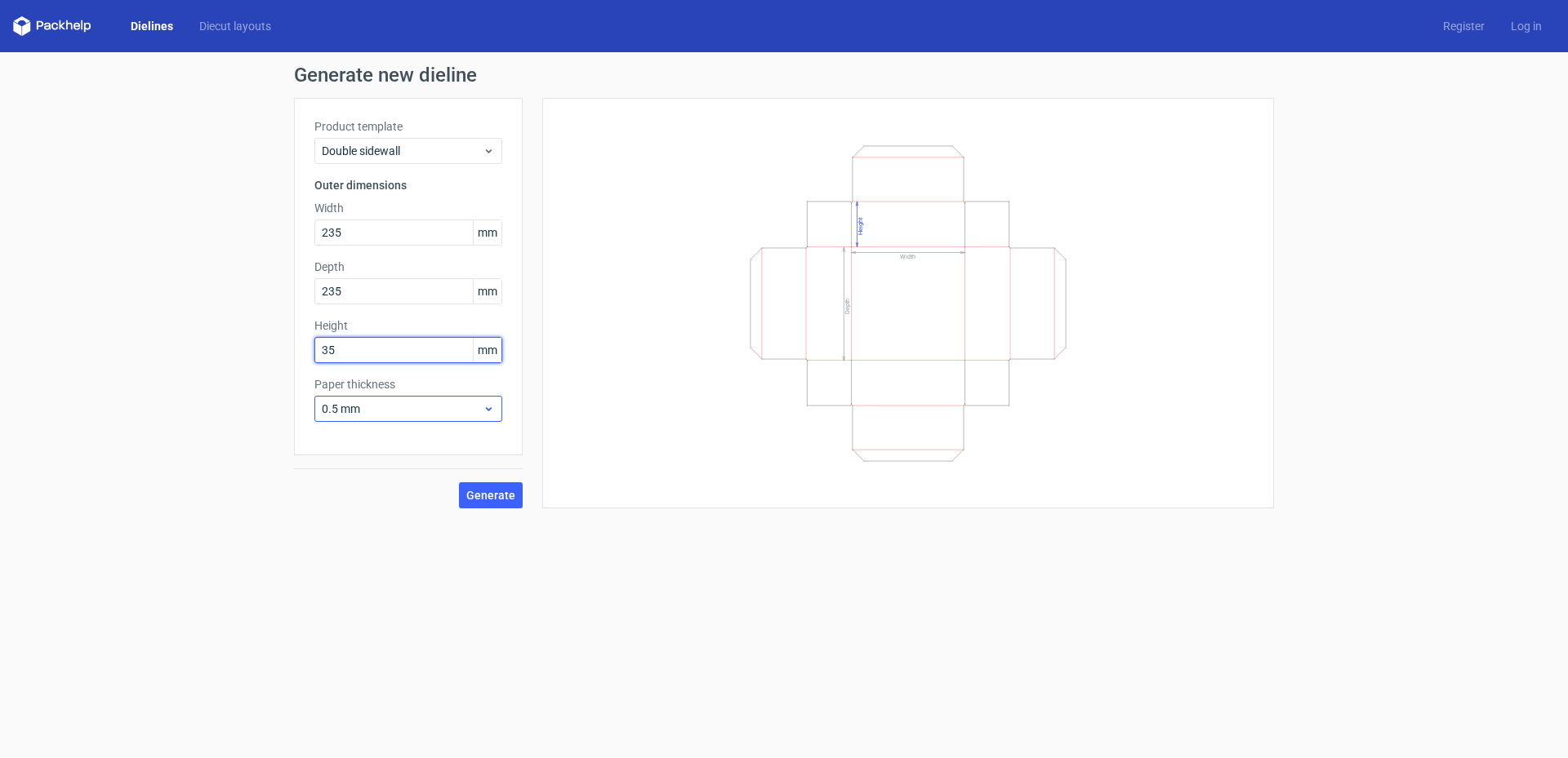
type input "35"
click at [358, 410] on span "0.5 mm" at bounding box center [402, 410] width 161 height 17
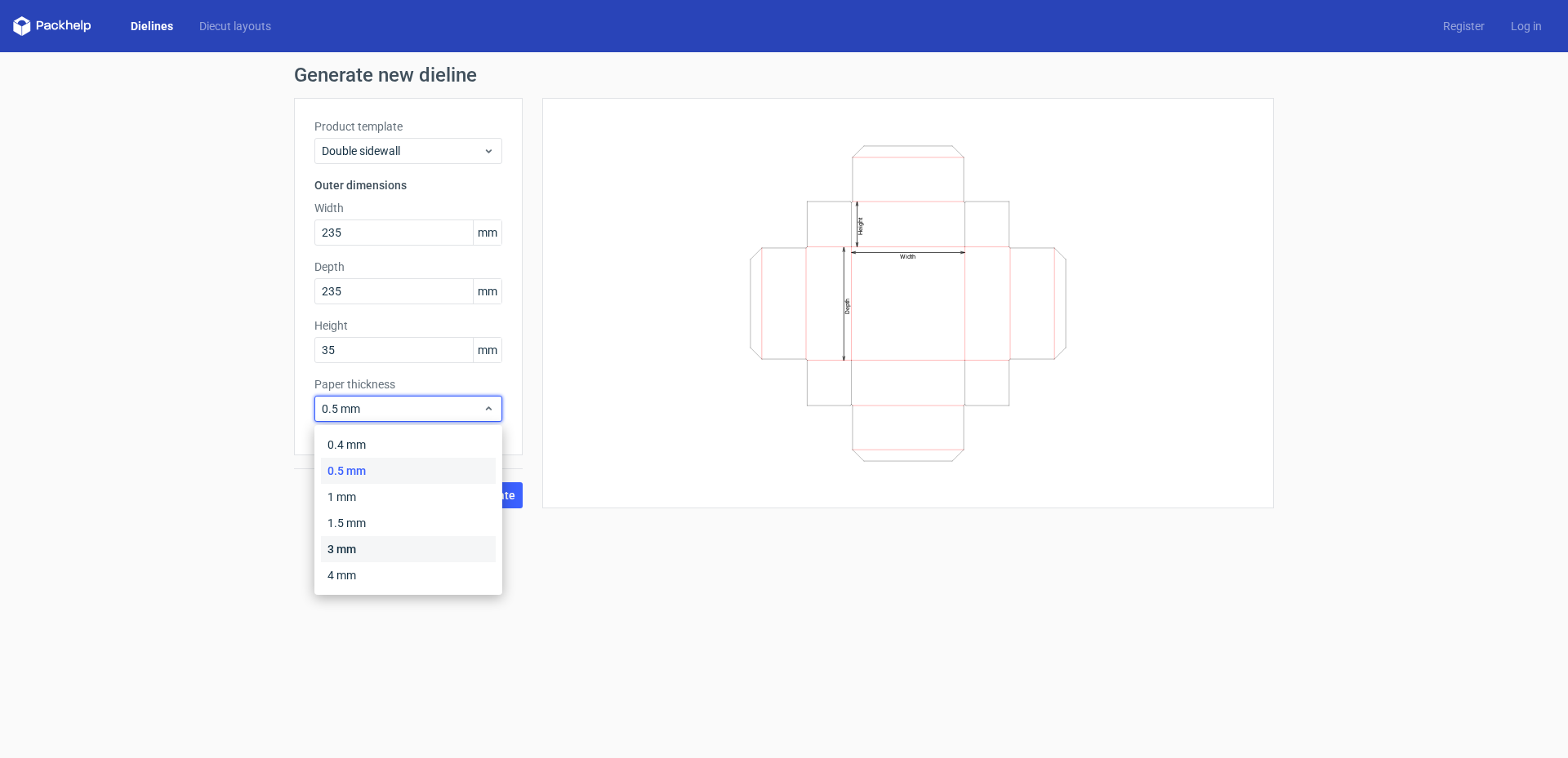
click at [350, 546] on div "3 mm" at bounding box center [408, 549] width 175 height 26
click at [496, 505] on button "Generate" at bounding box center [491, 495] width 64 height 26
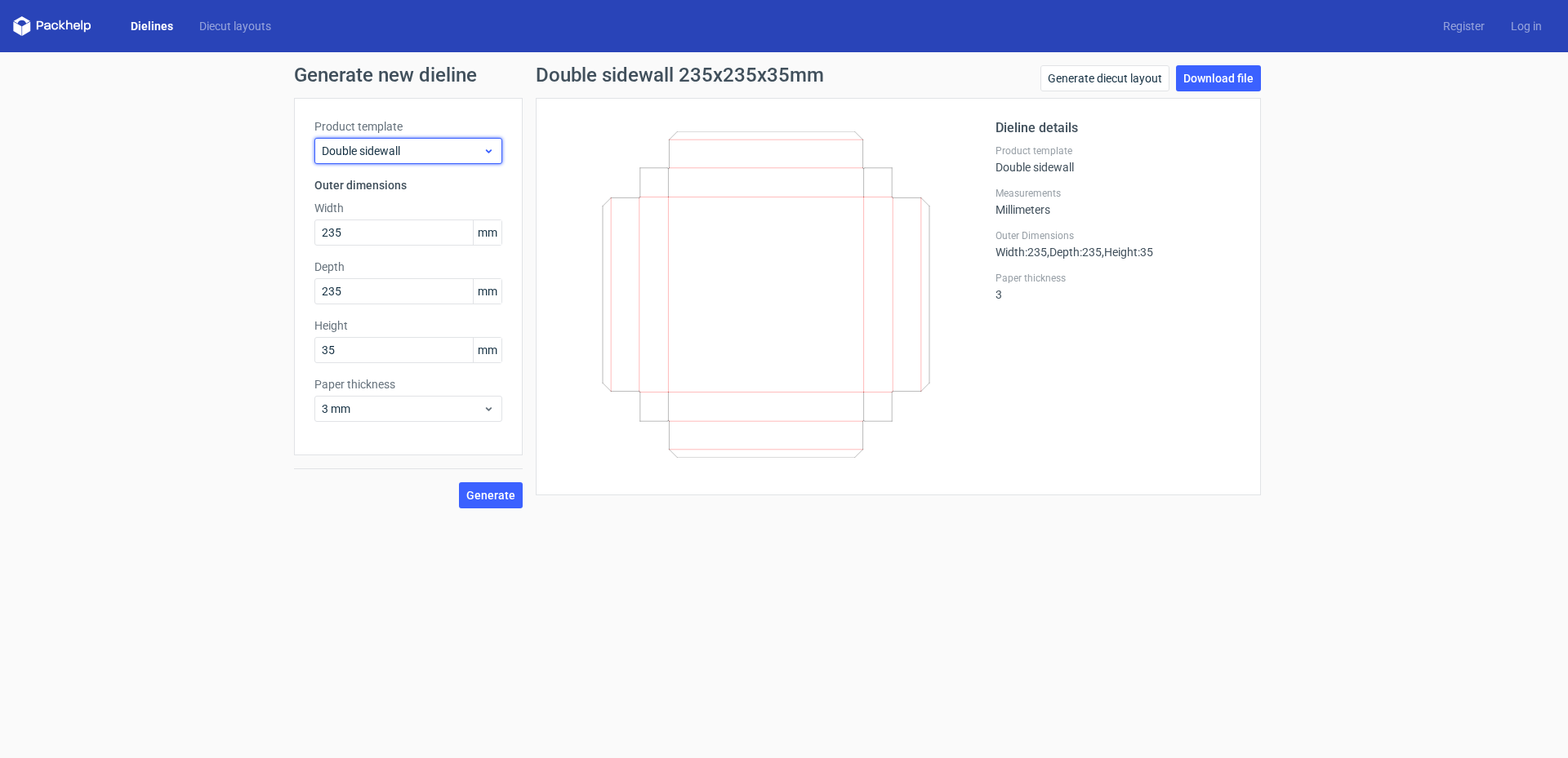
click at [376, 157] on span "Double sidewall" at bounding box center [402, 151] width 161 height 17
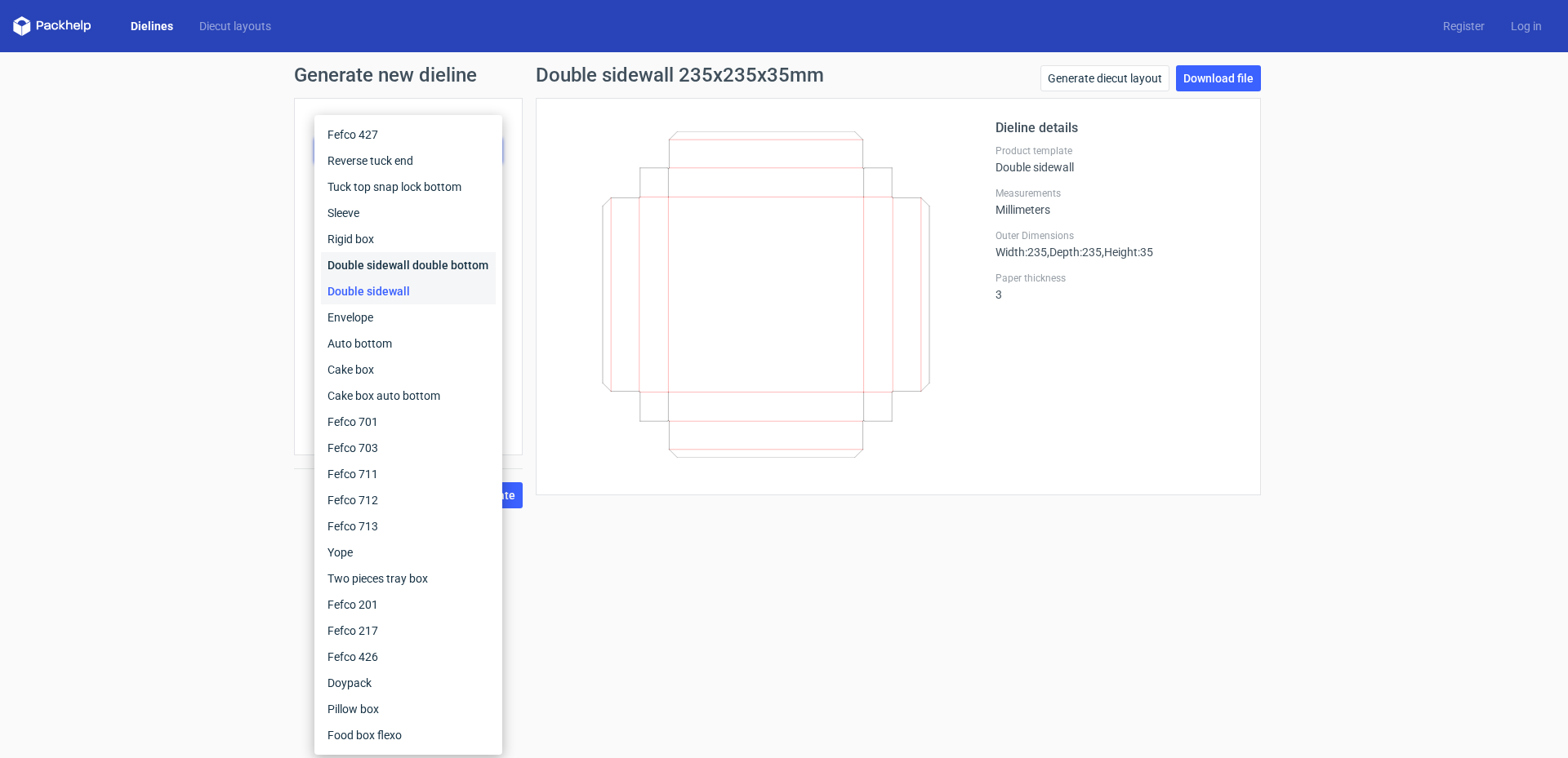
click at [466, 263] on div "Double sidewall double bottom" at bounding box center [408, 265] width 175 height 26
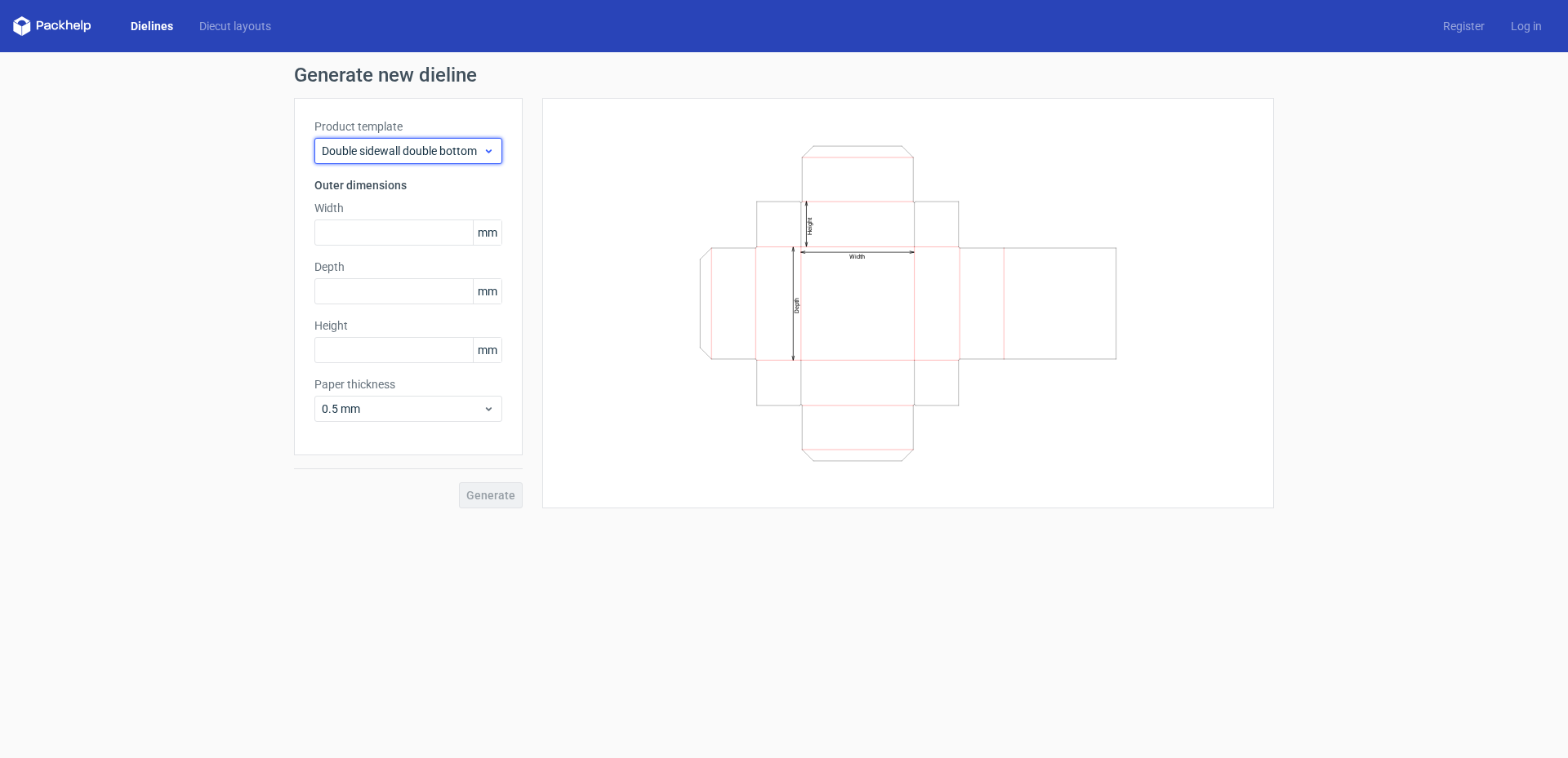
click at [396, 149] on span "Double sidewall double bottom" at bounding box center [402, 151] width 161 height 17
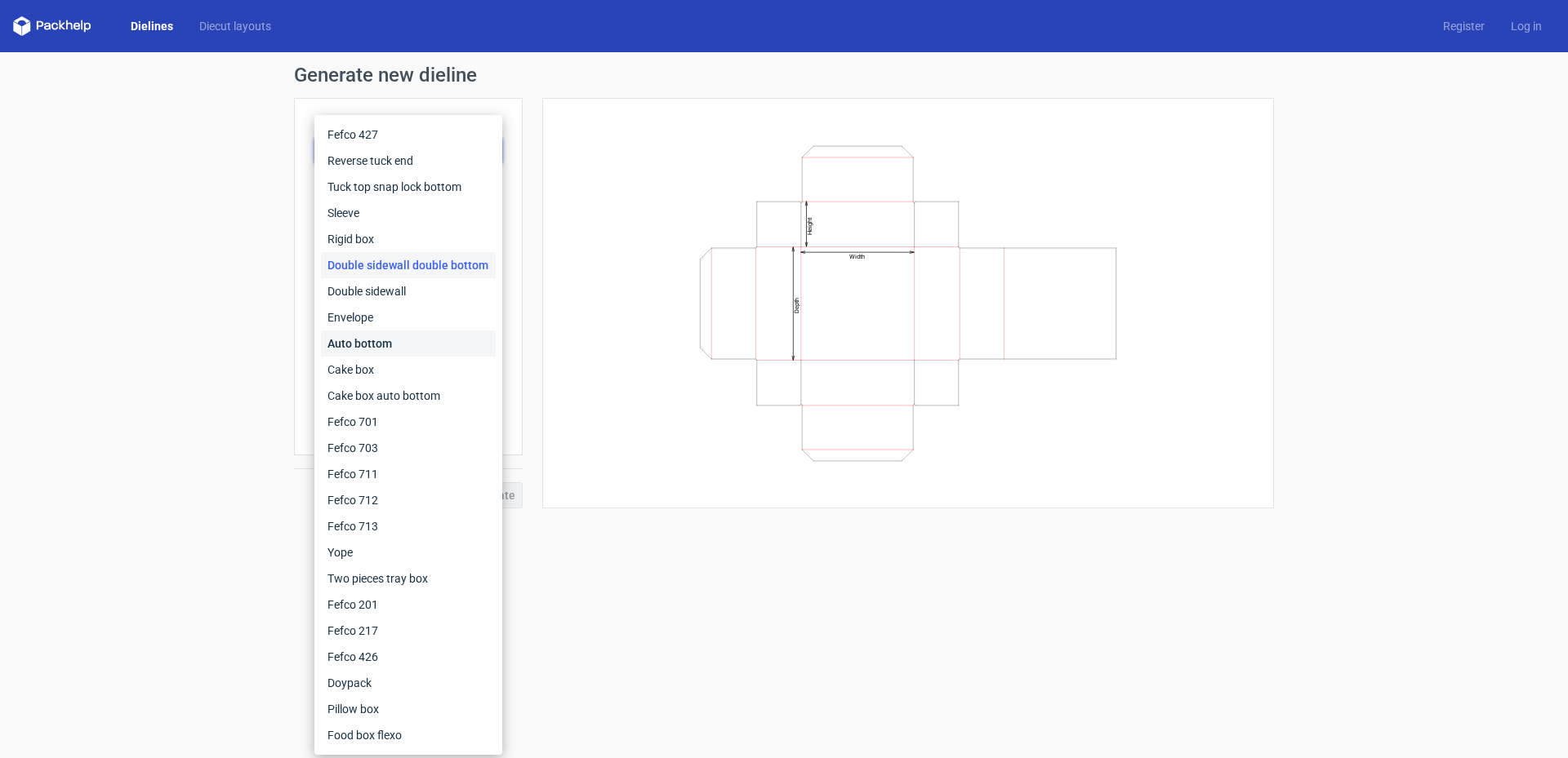
click at [410, 352] on div "Auto bottom" at bounding box center [408, 343] width 175 height 26
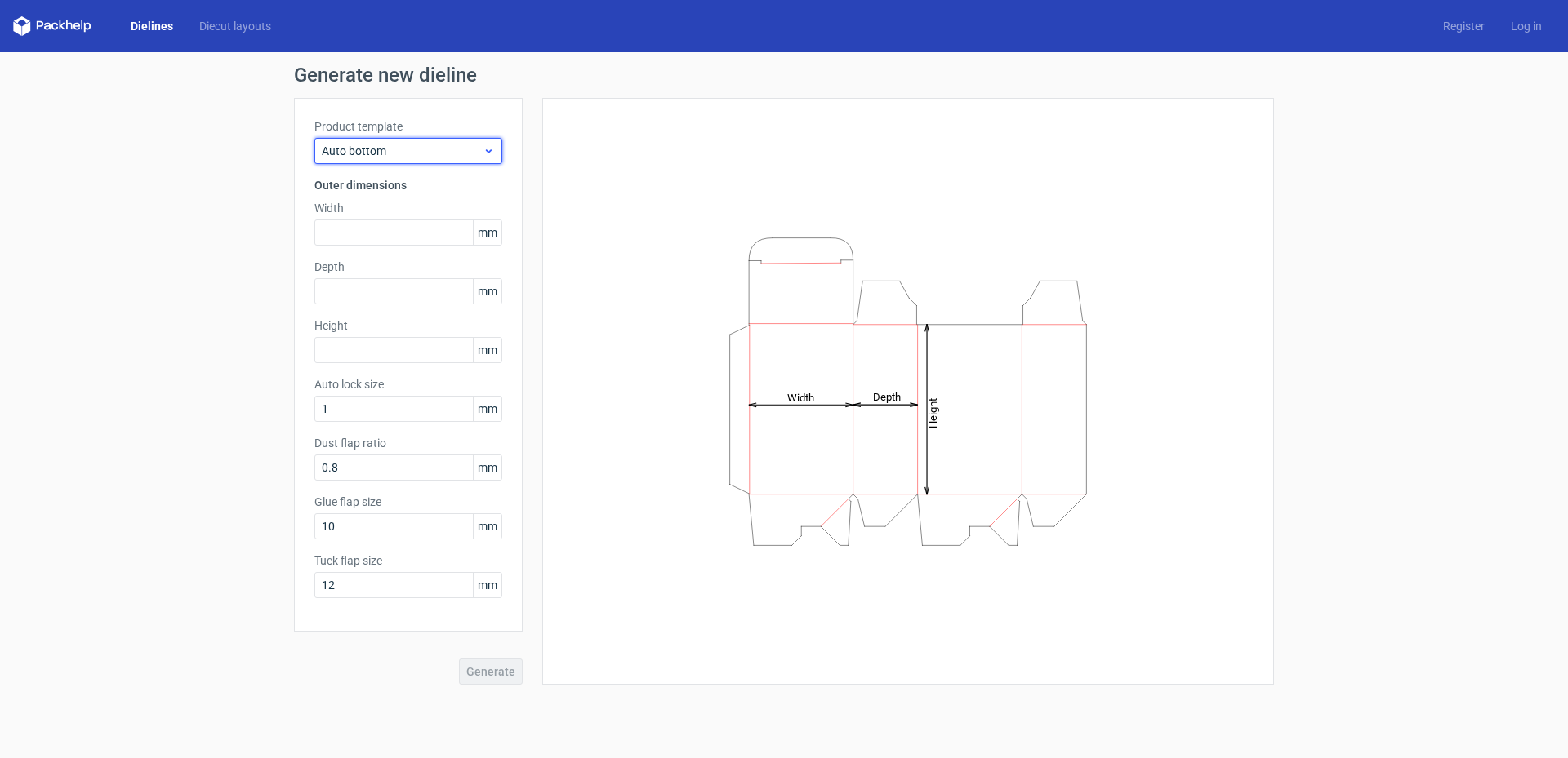
click at [439, 157] on span "Auto bottom" at bounding box center [402, 151] width 161 height 17
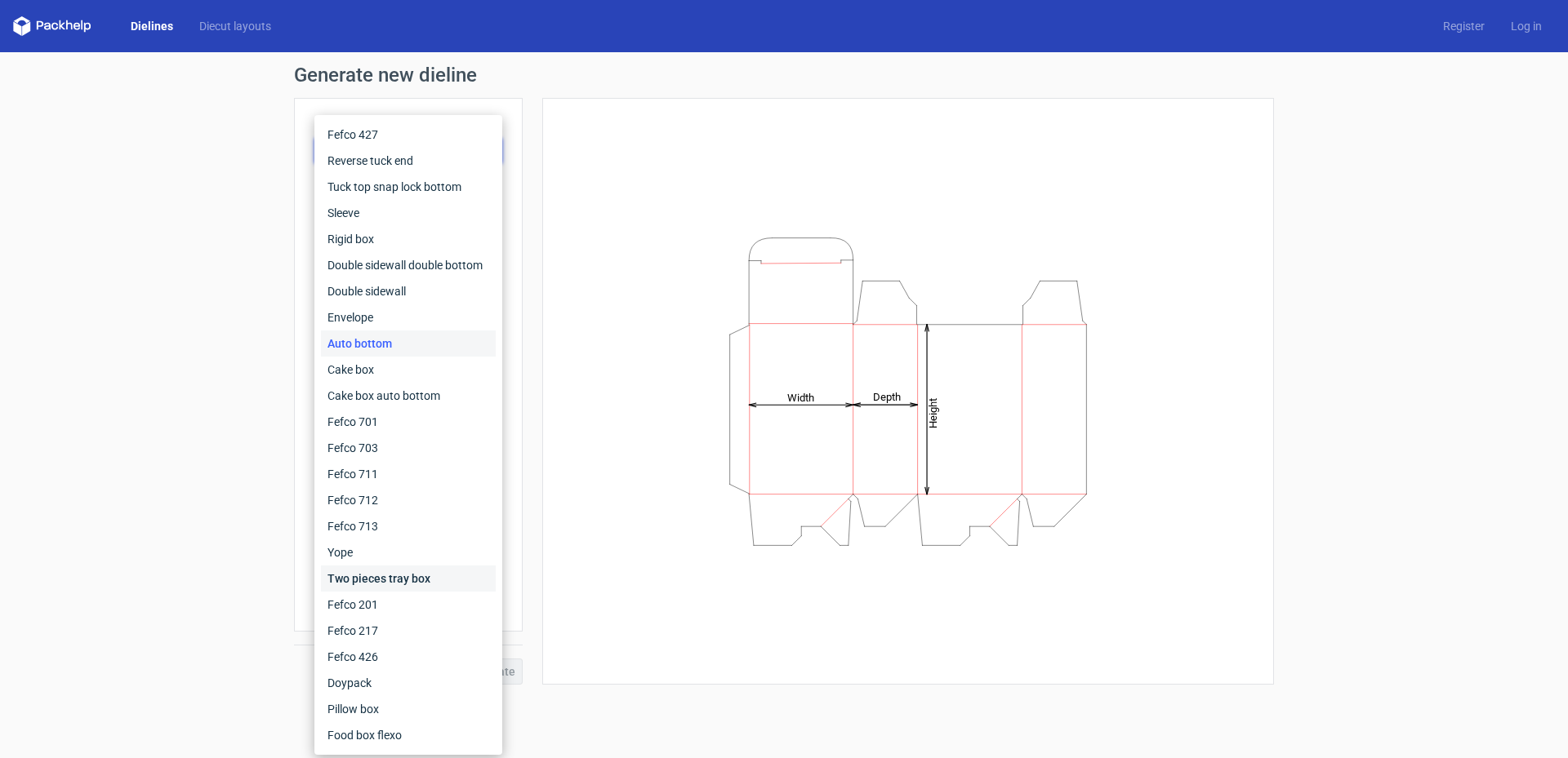
click at [432, 579] on div "Two pieces tray box" at bounding box center [408, 578] width 175 height 26
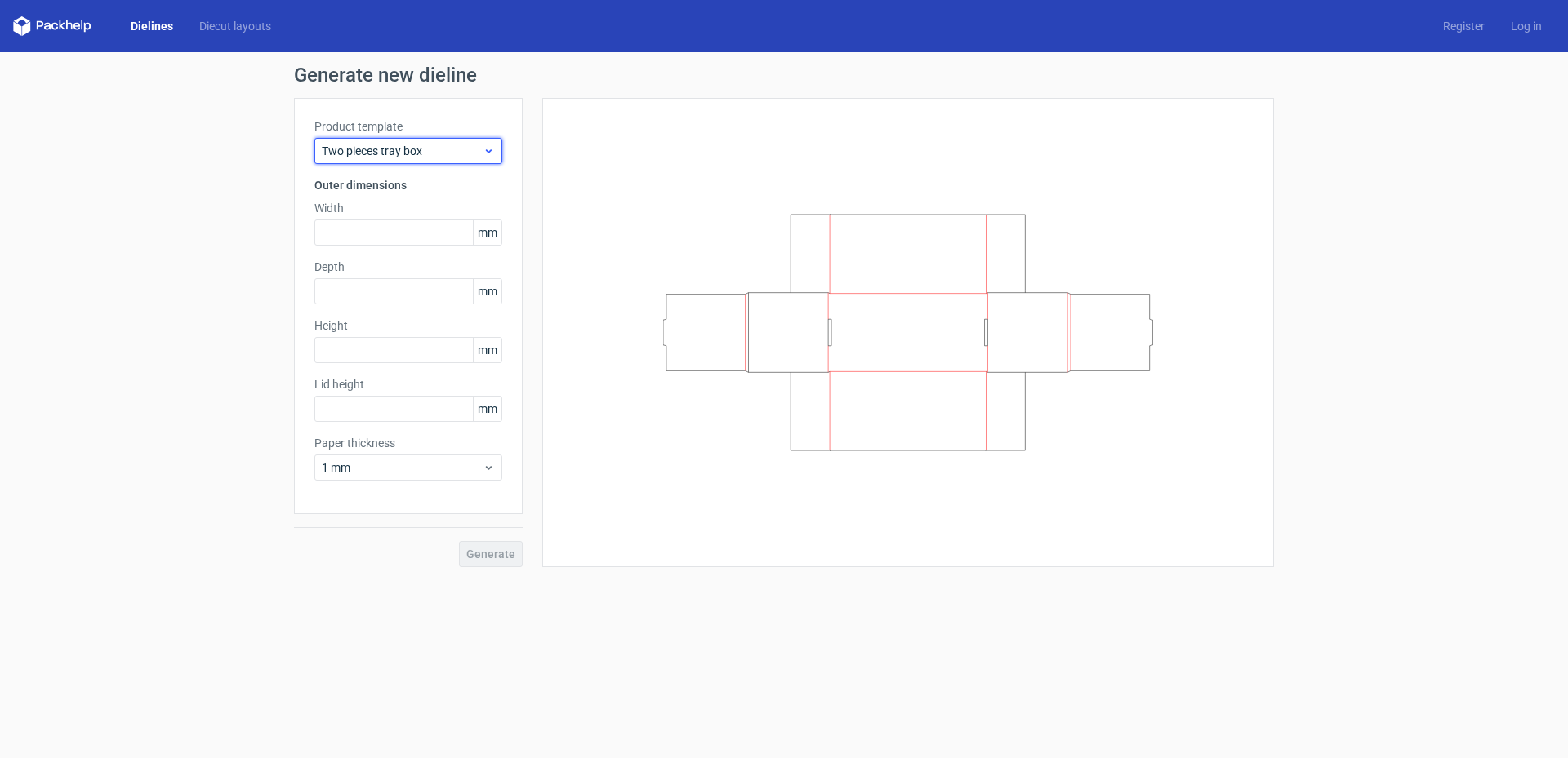
click at [428, 157] on span "Two pieces tray box" at bounding box center [402, 151] width 161 height 17
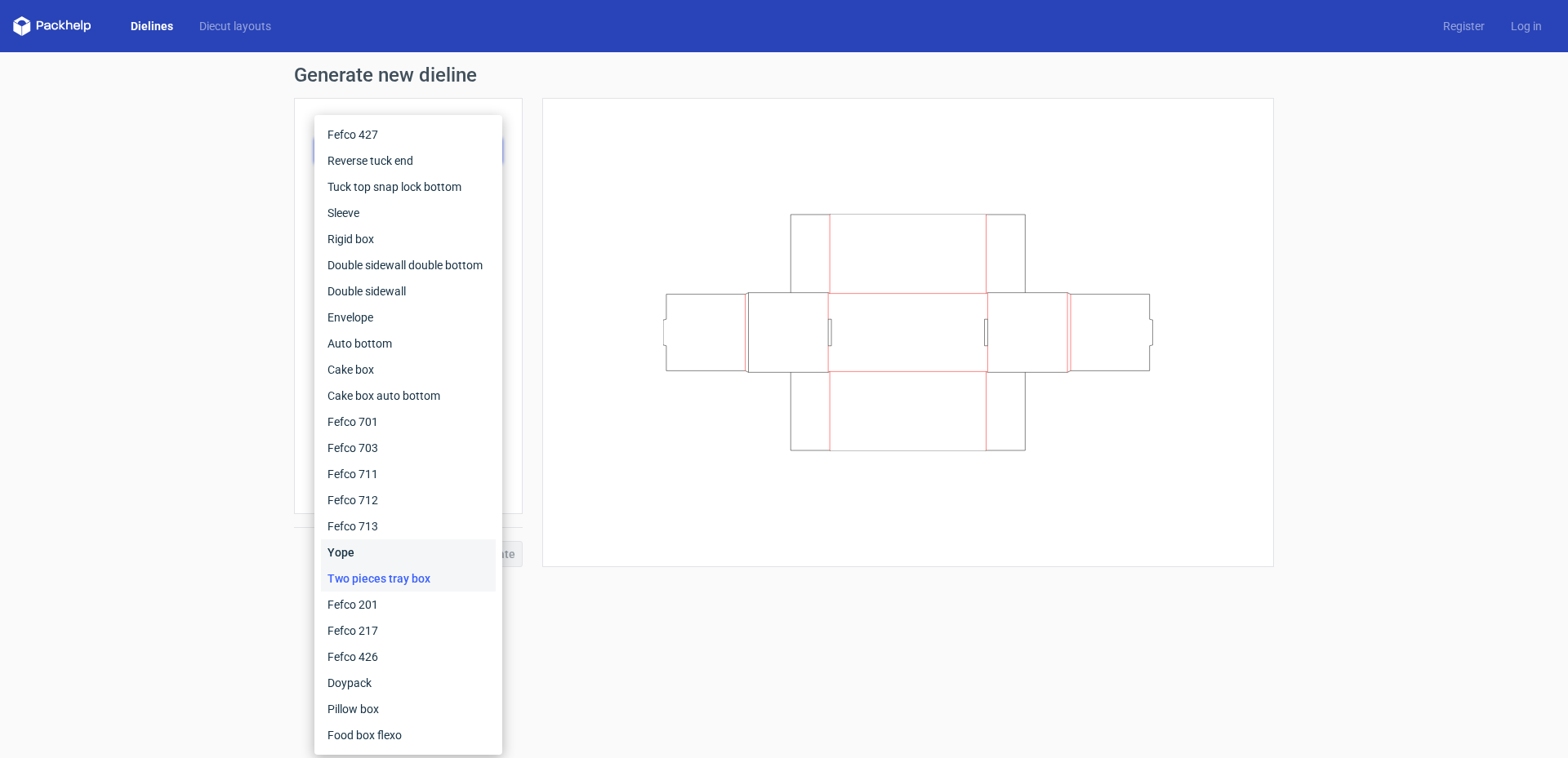
click at [410, 542] on div "Yope" at bounding box center [408, 552] width 175 height 26
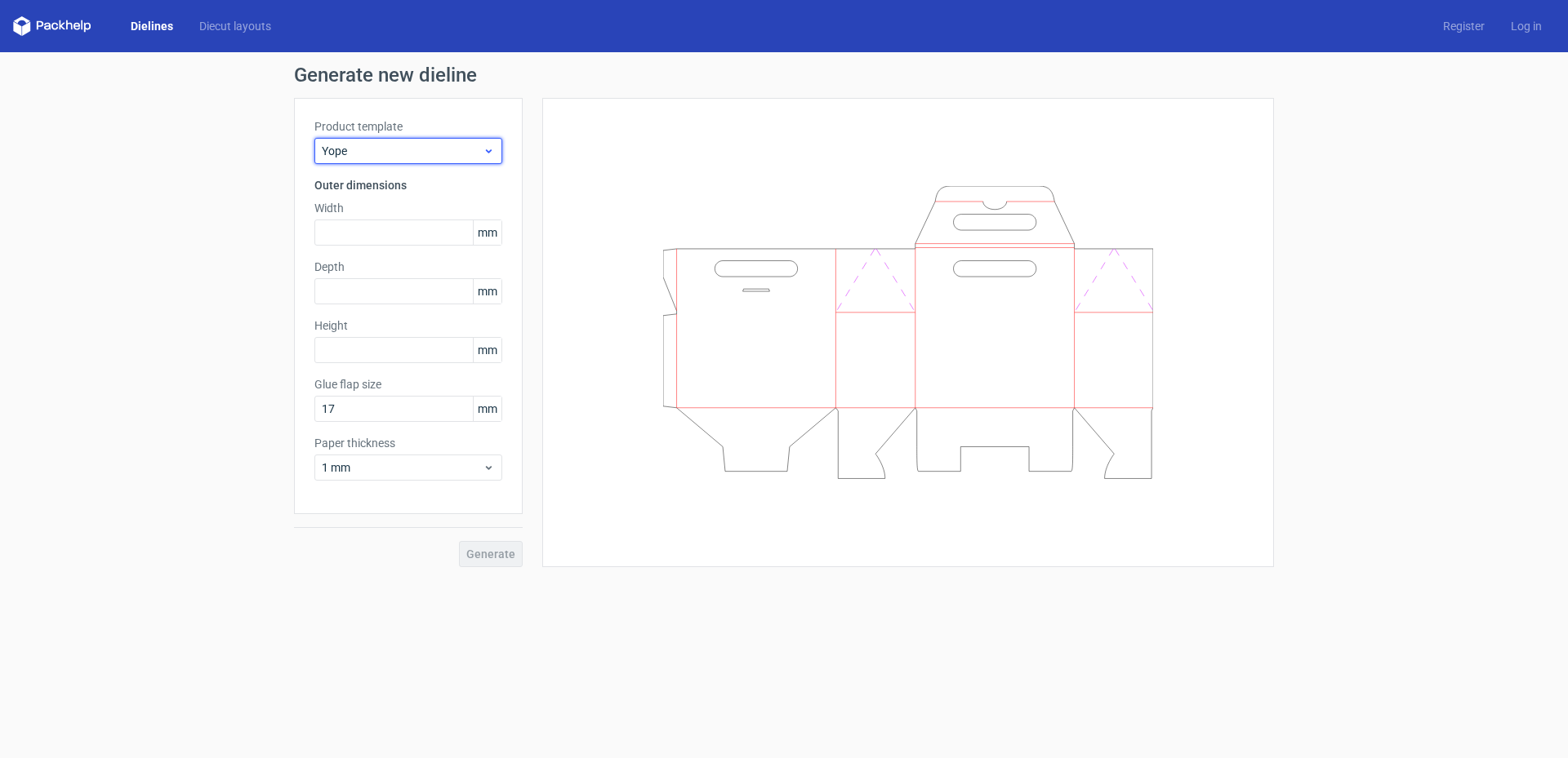
click at [391, 144] on span "Yope" at bounding box center [402, 151] width 161 height 17
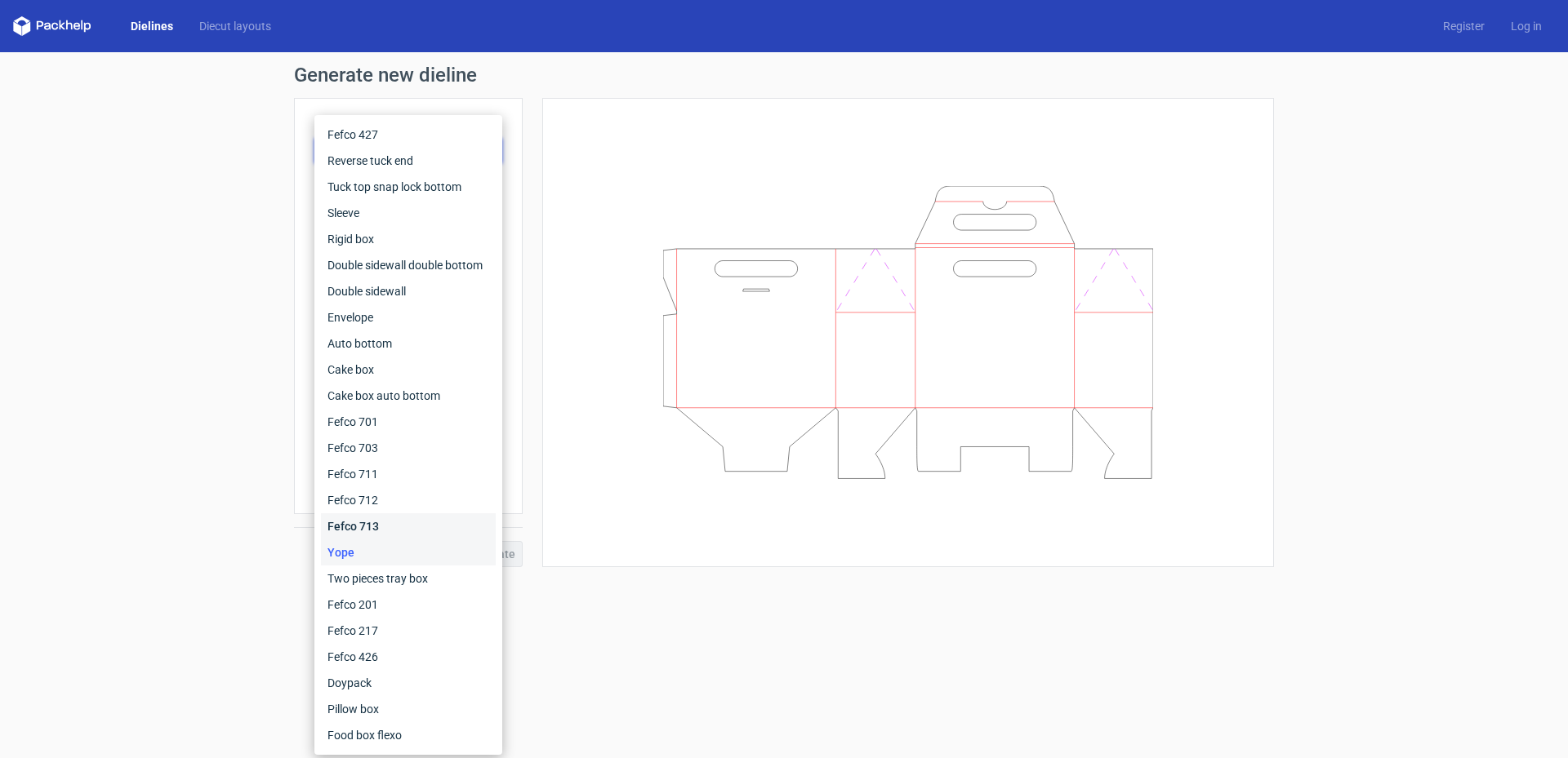
click at [392, 521] on div "Fefco 713" at bounding box center [408, 526] width 175 height 26
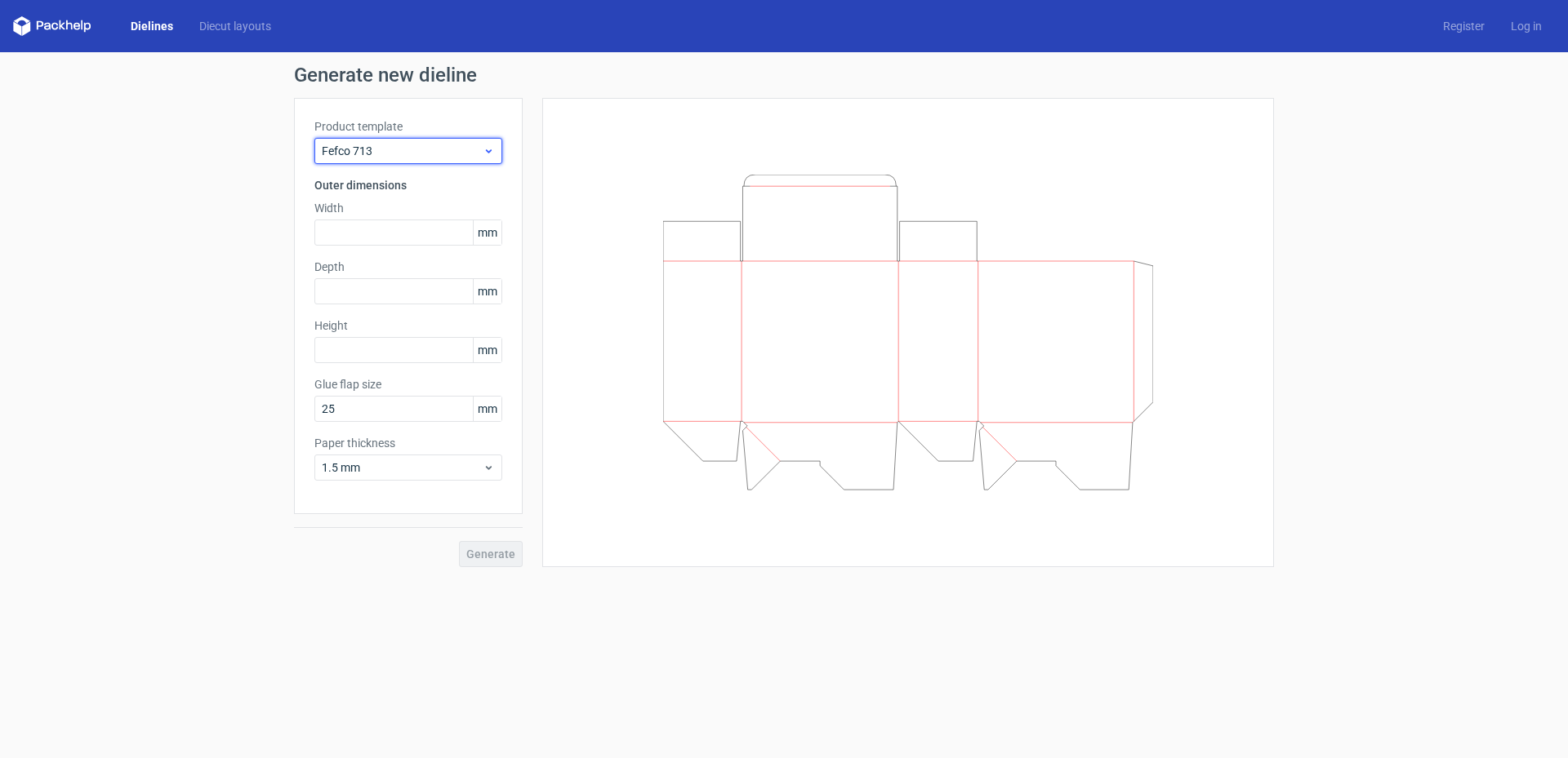
click at [413, 150] on span "Fefco 713" at bounding box center [402, 151] width 161 height 17
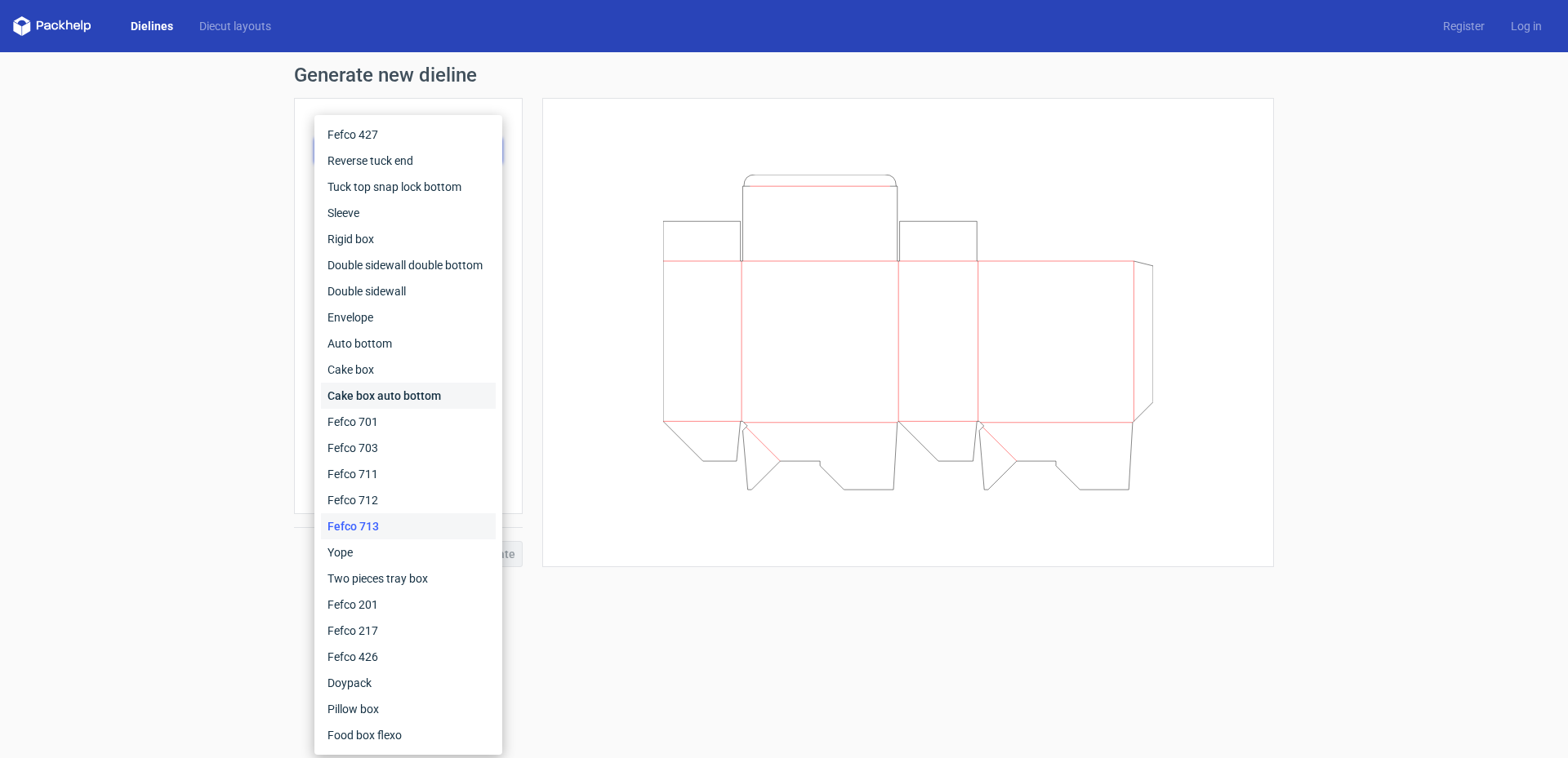
click at [406, 388] on div "Cake box auto bottom" at bounding box center [408, 395] width 175 height 26
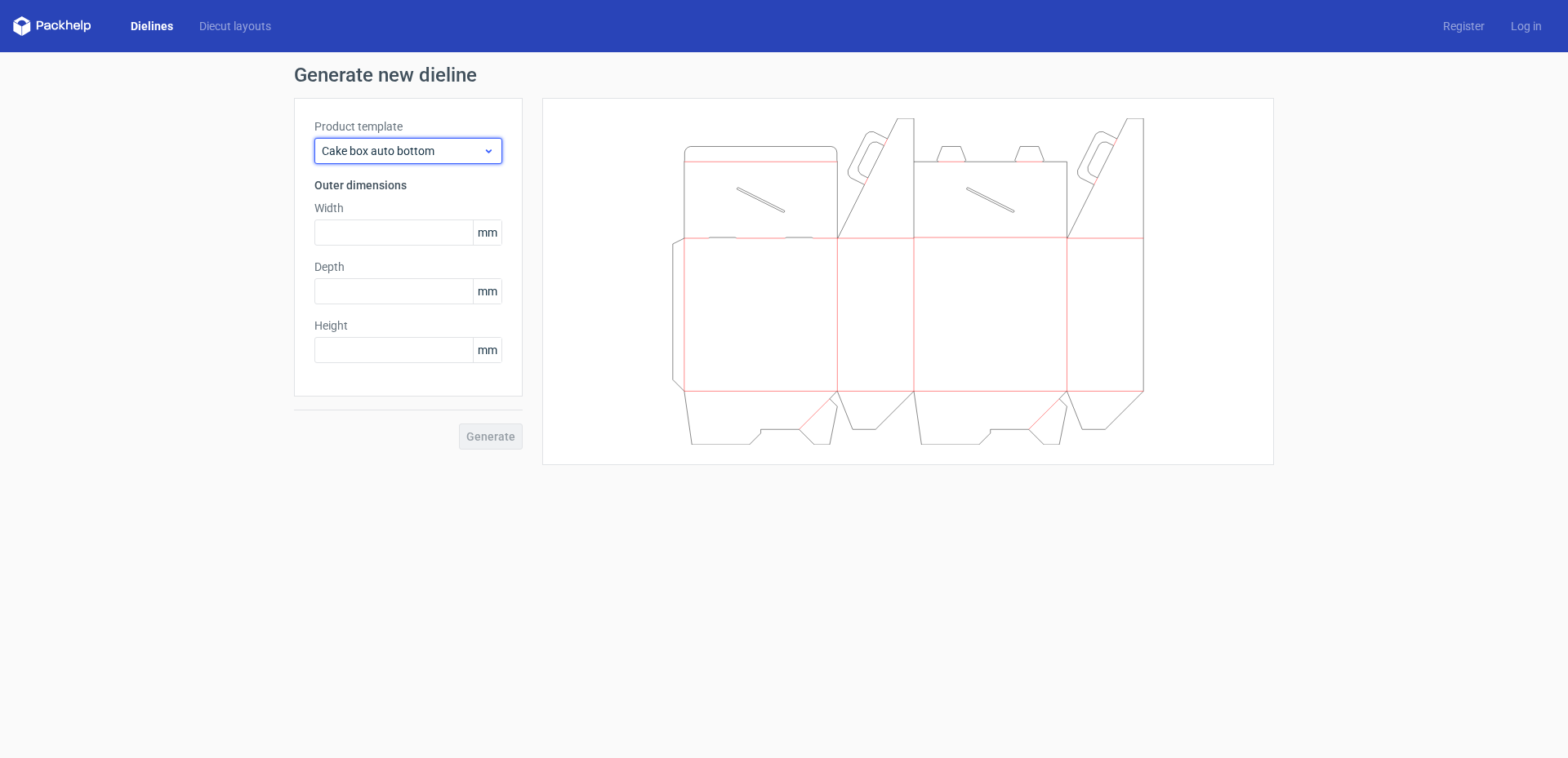
click at [375, 147] on span "Cake box auto bottom" at bounding box center [402, 151] width 161 height 17
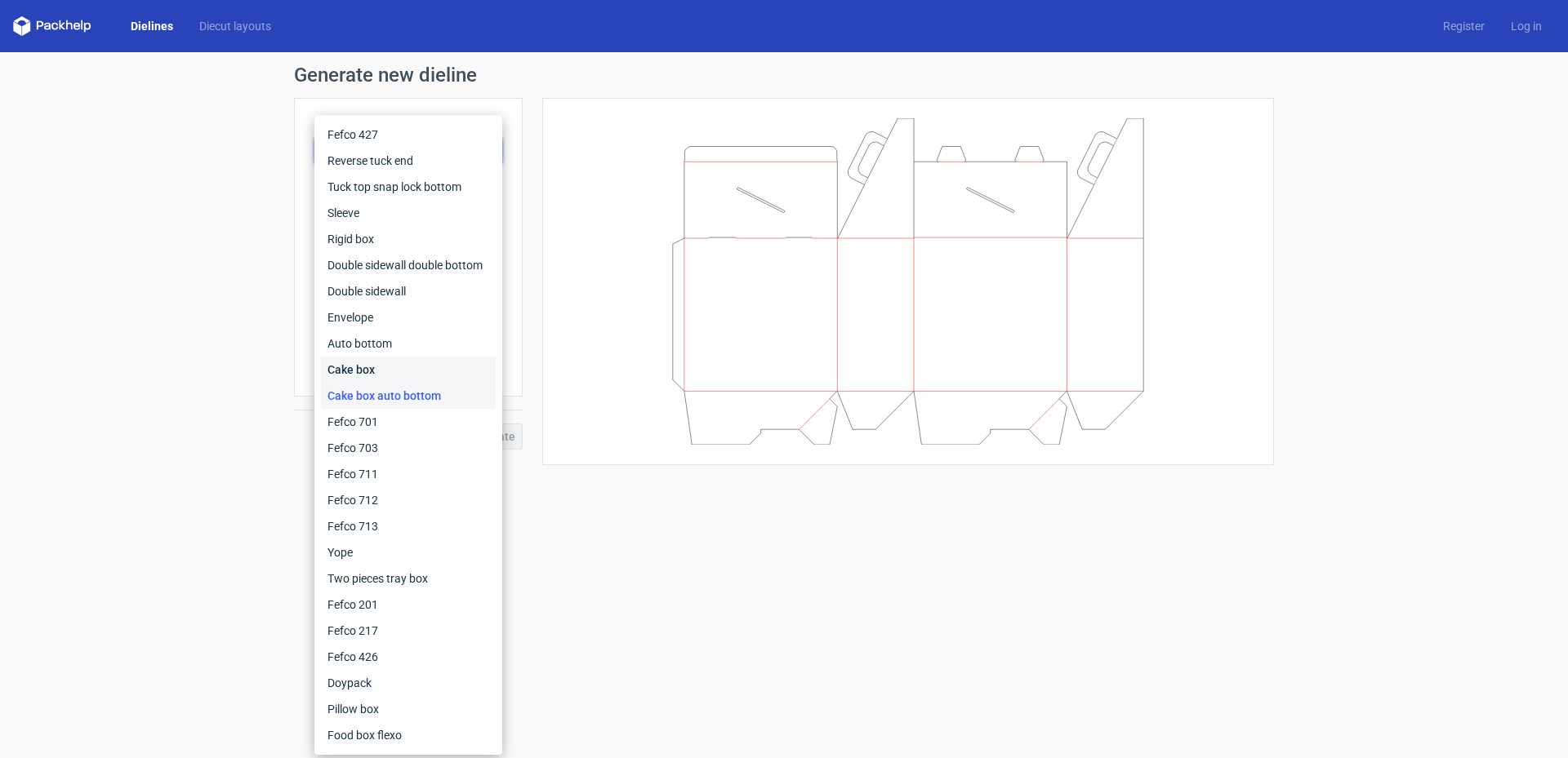
click at [378, 365] on div "Cake box" at bounding box center [408, 369] width 175 height 26
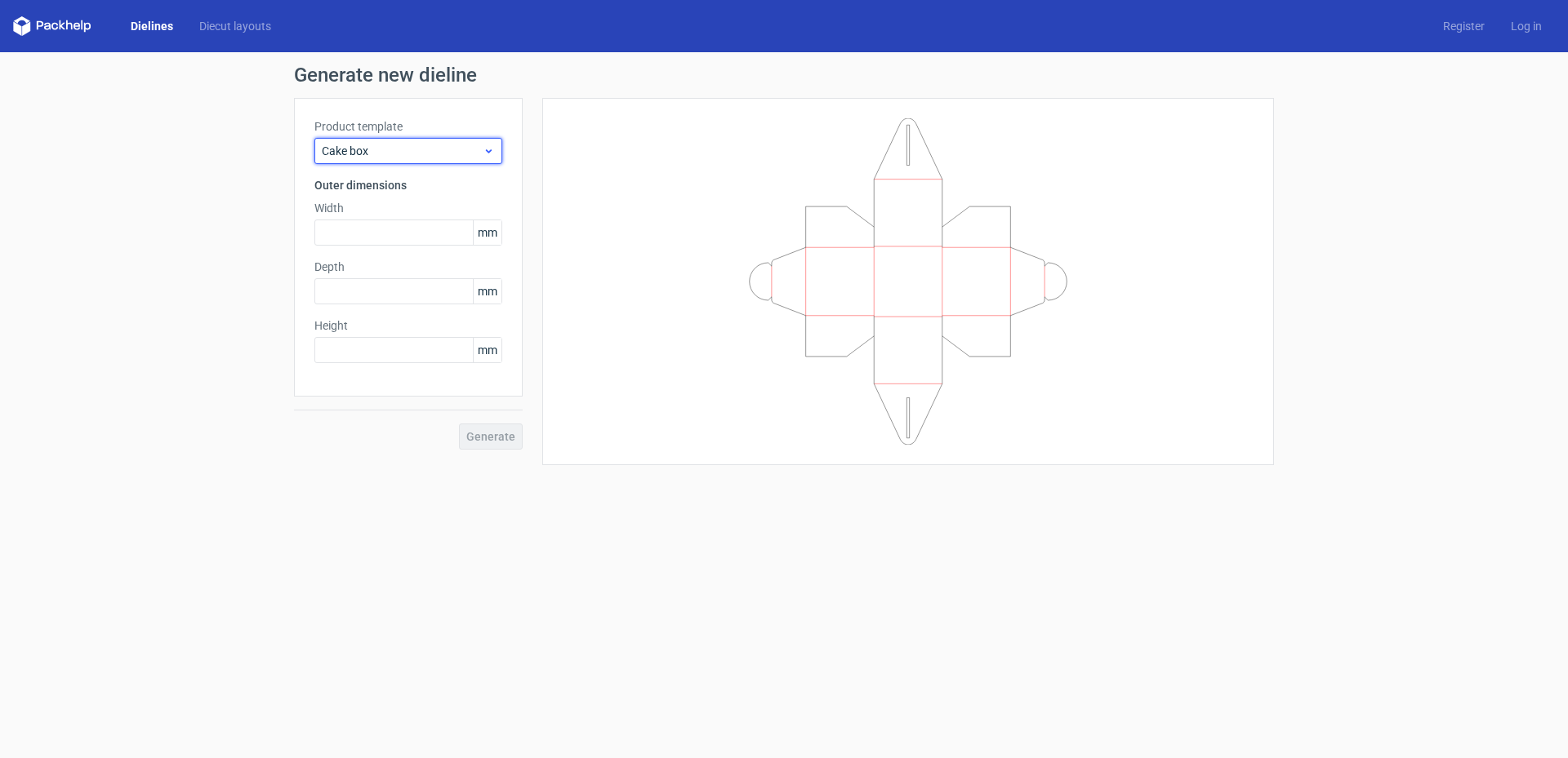
click at [406, 144] on span "Cake box" at bounding box center [402, 151] width 161 height 17
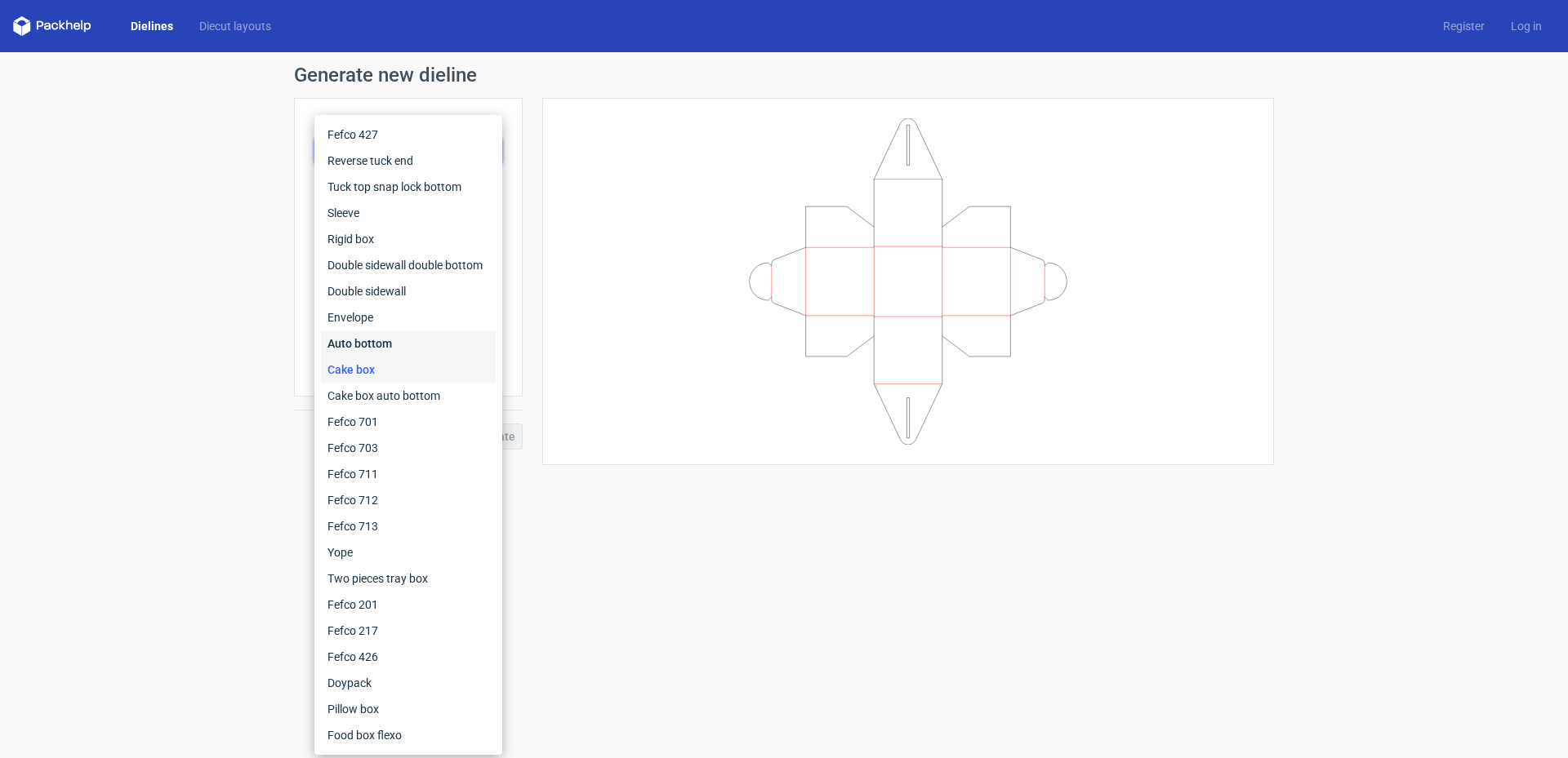
click at [405, 342] on div "Auto bottom" at bounding box center [408, 343] width 175 height 26
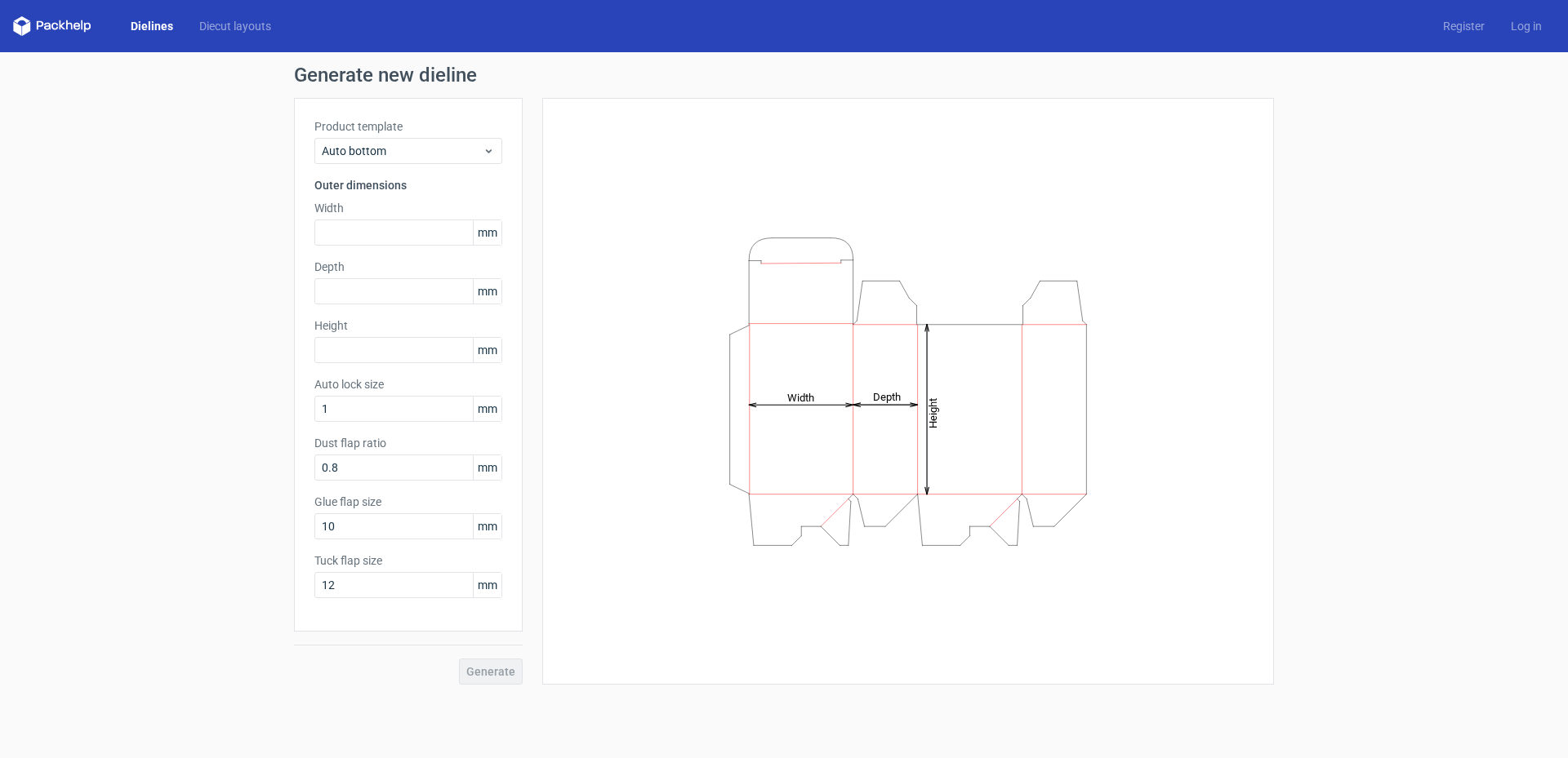
click at [413, 136] on div "Product template Auto bottom" at bounding box center [408, 141] width 188 height 46
click at [415, 153] on span "Auto bottom" at bounding box center [402, 151] width 161 height 17
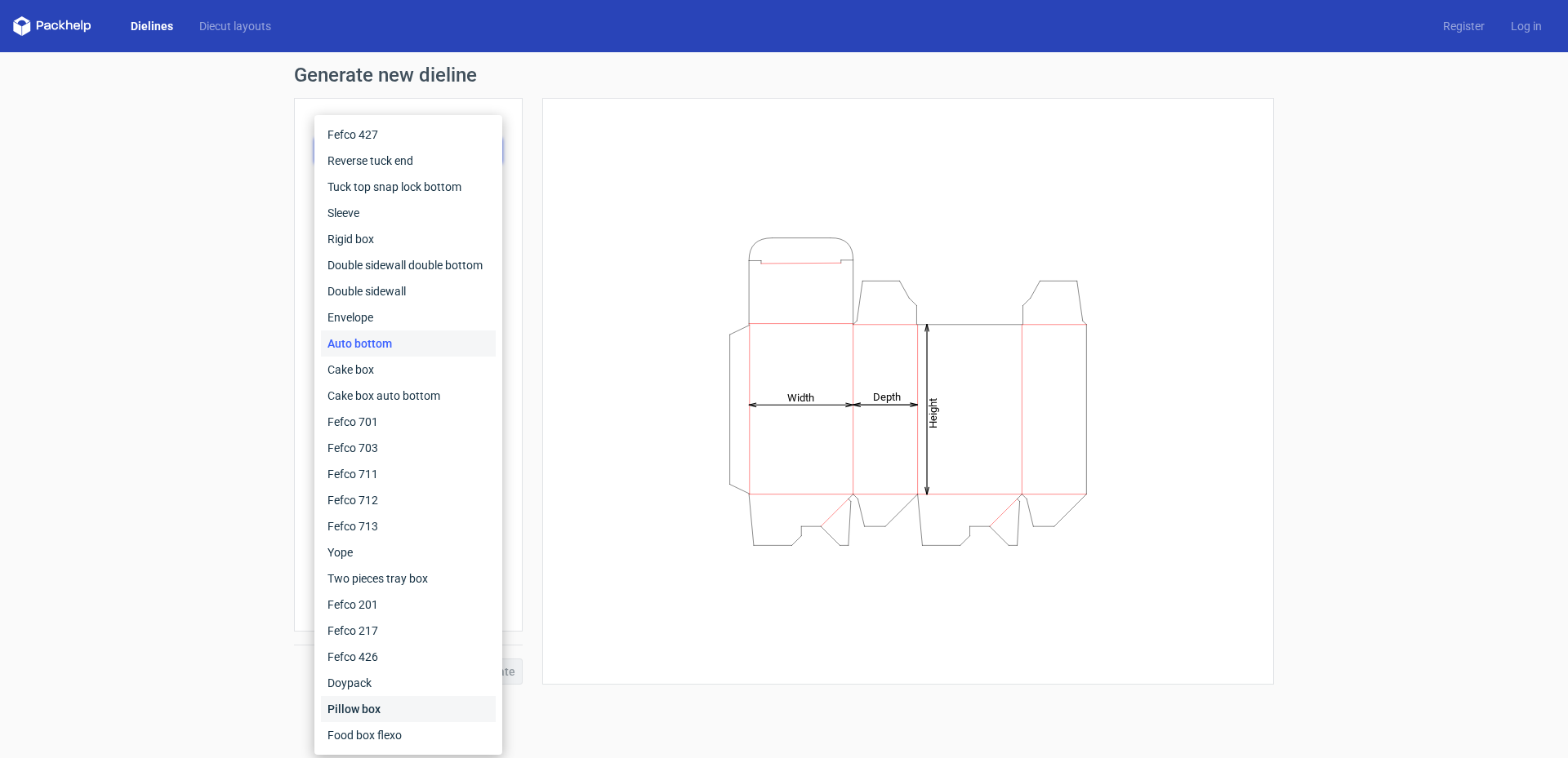
click at [410, 710] on div "Pillow box" at bounding box center [408, 709] width 175 height 26
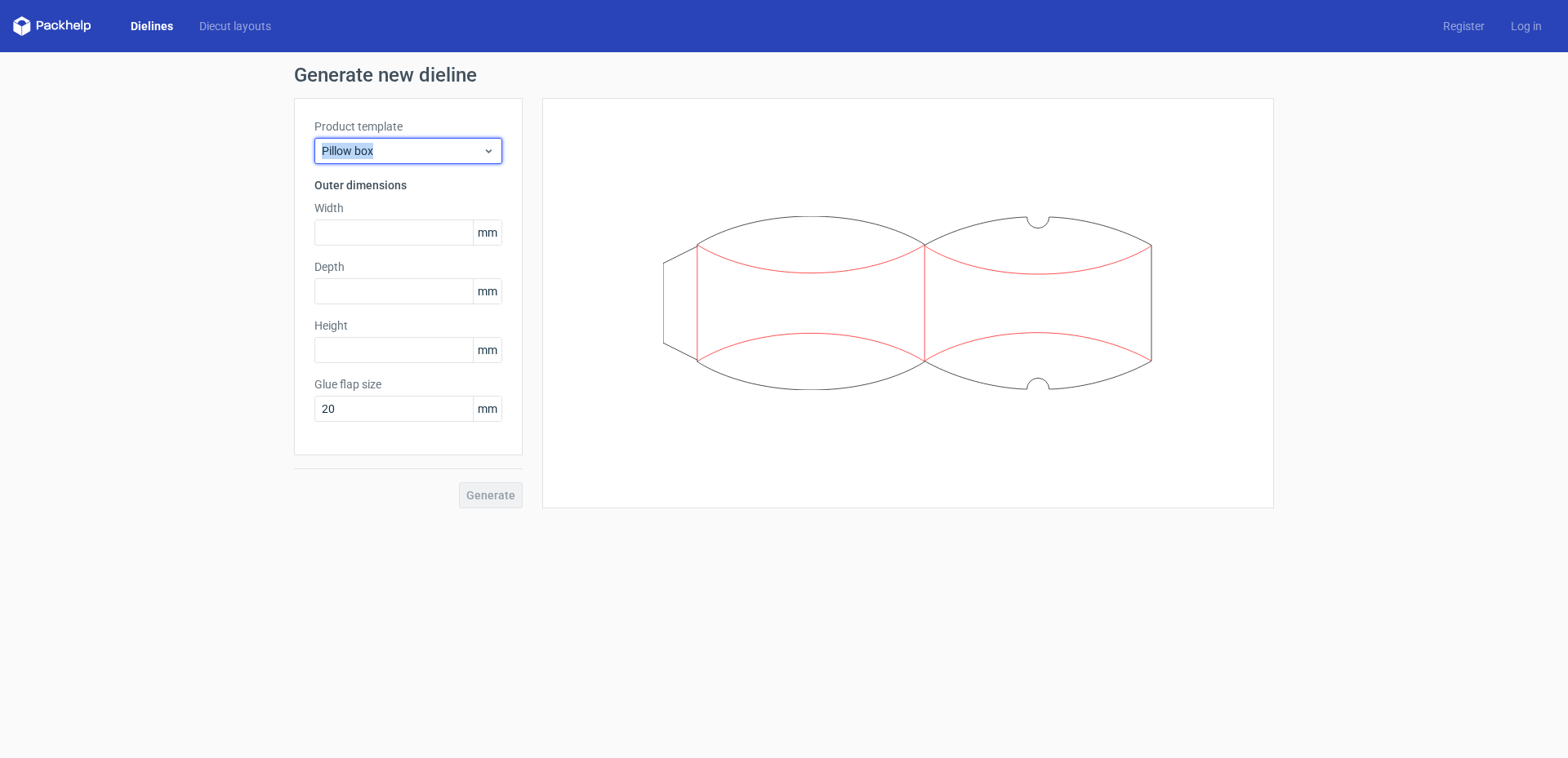
click at [401, 140] on div "Pillow box" at bounding box center [408, 150] width 188 height 26
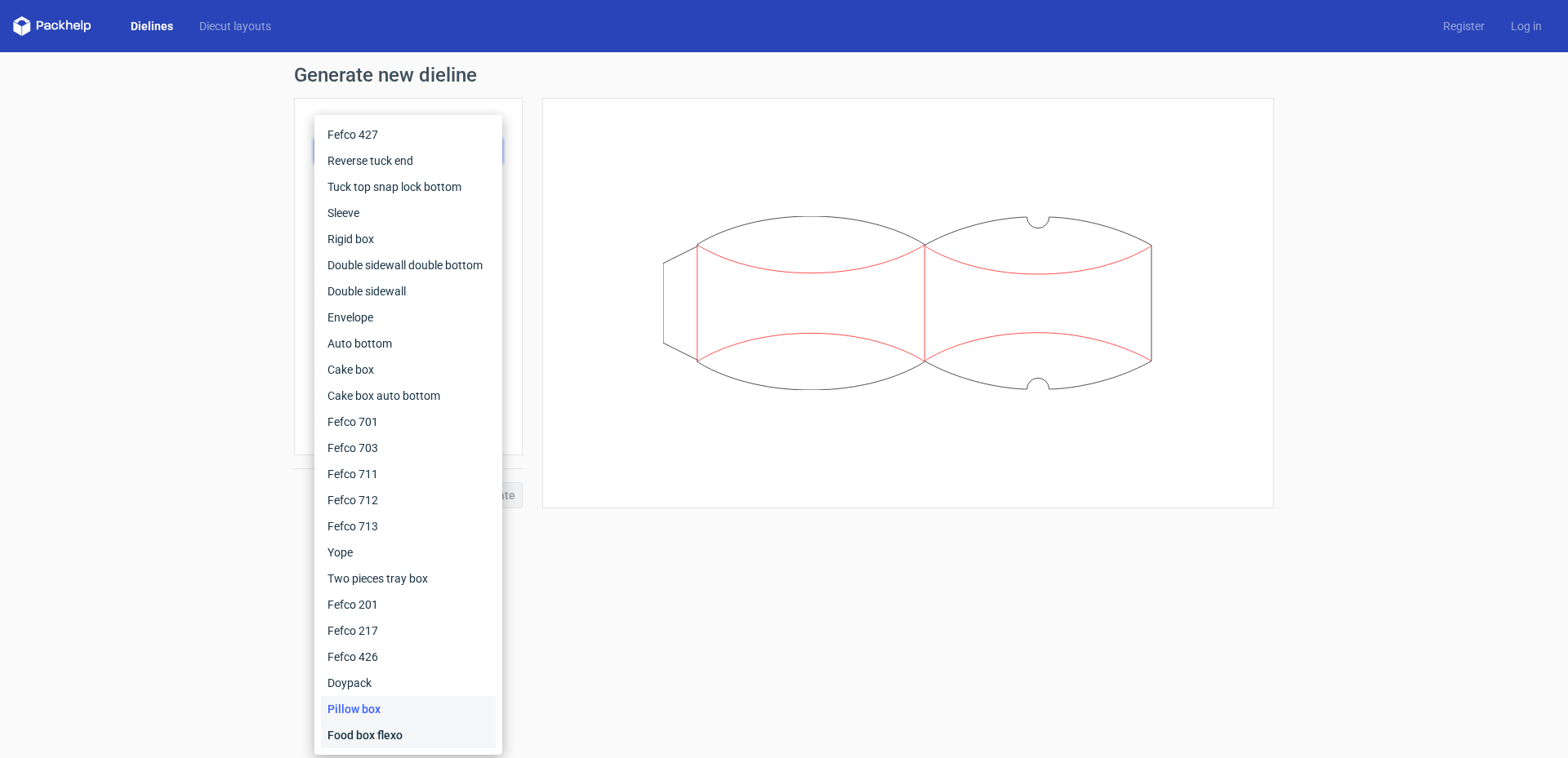
click at [393, 732] on div "Food box flexo" at bounding box center [408, 735] width 175 height 26
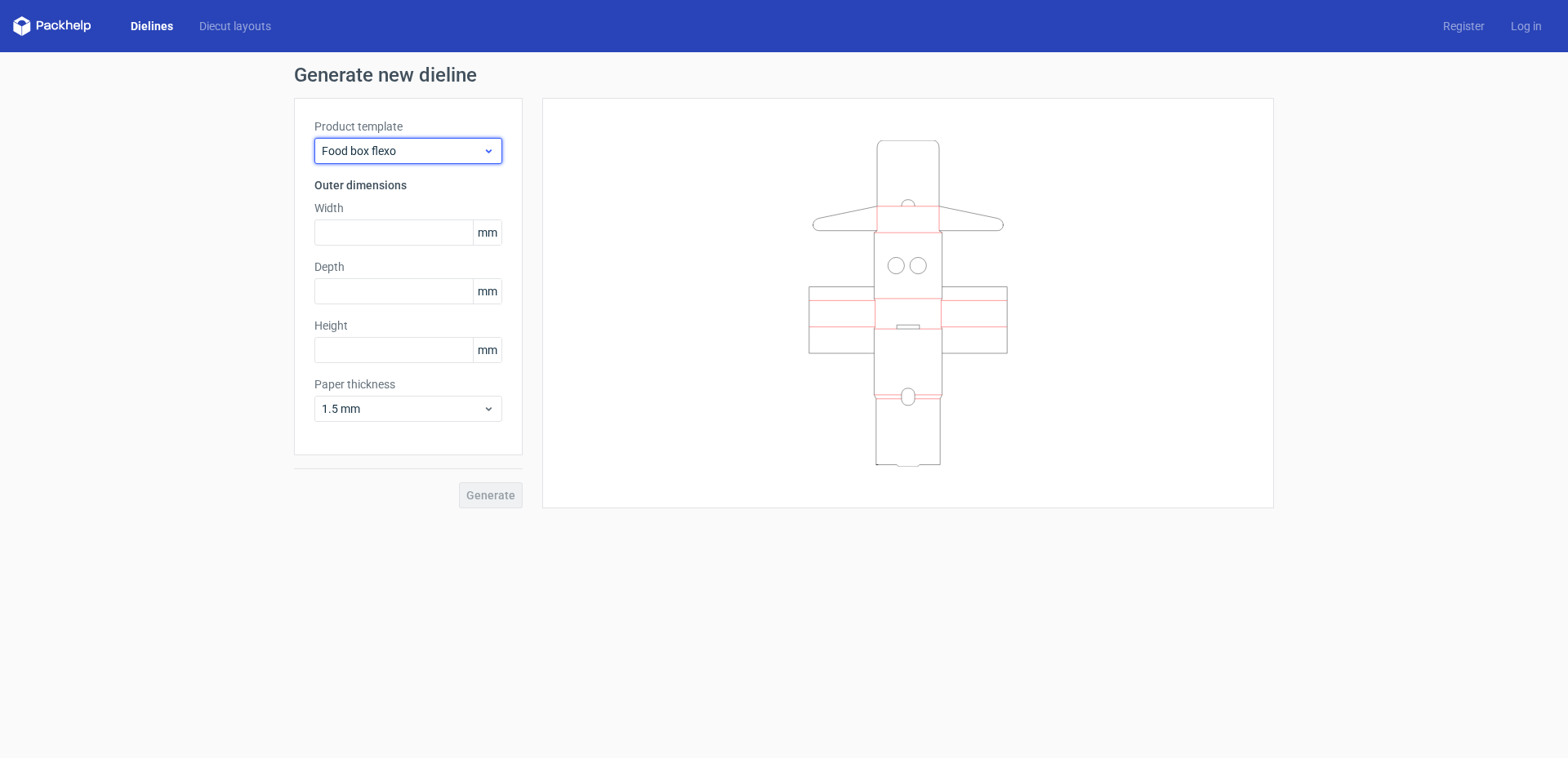
click at [415, 149] on span "Food box flexo" at bounding box center [402, 151] width 161 height 17
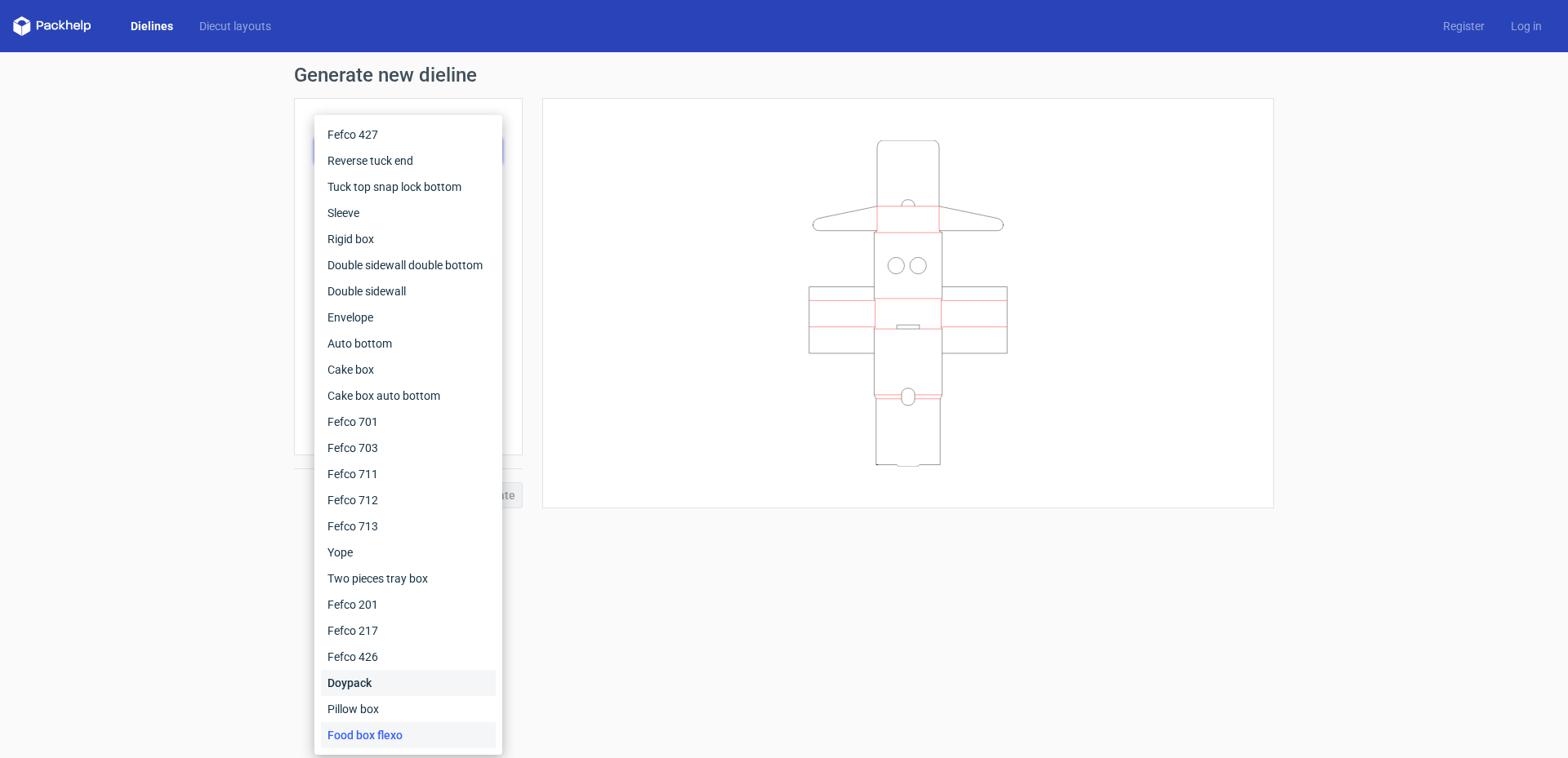
click at [368, 683] on div "Doypack" at bounding box center [408, 683] width 175 height 26
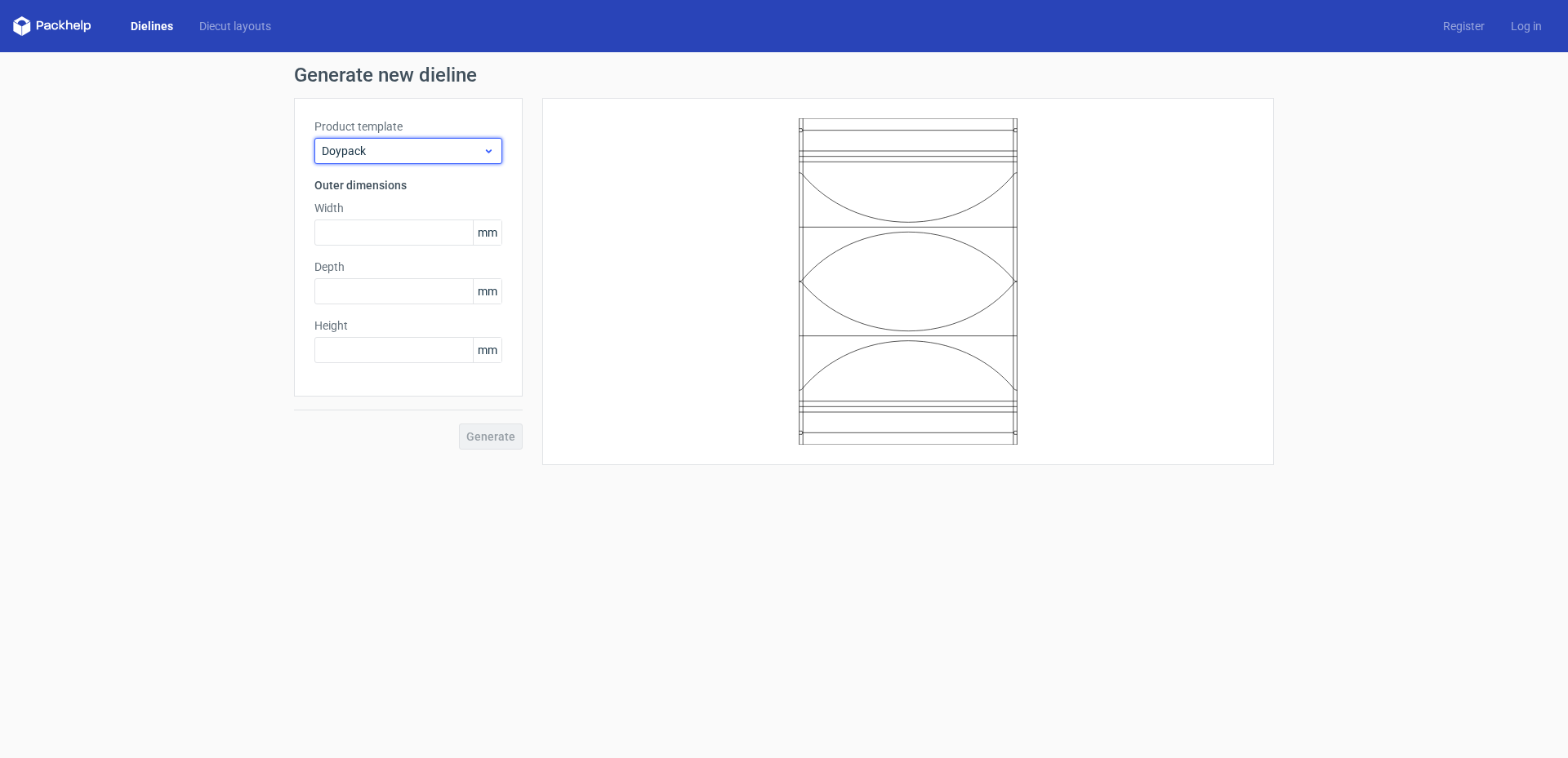
click at [416, 151] on span "Doypack" at bounding box center [402, 151] width 161 height 17
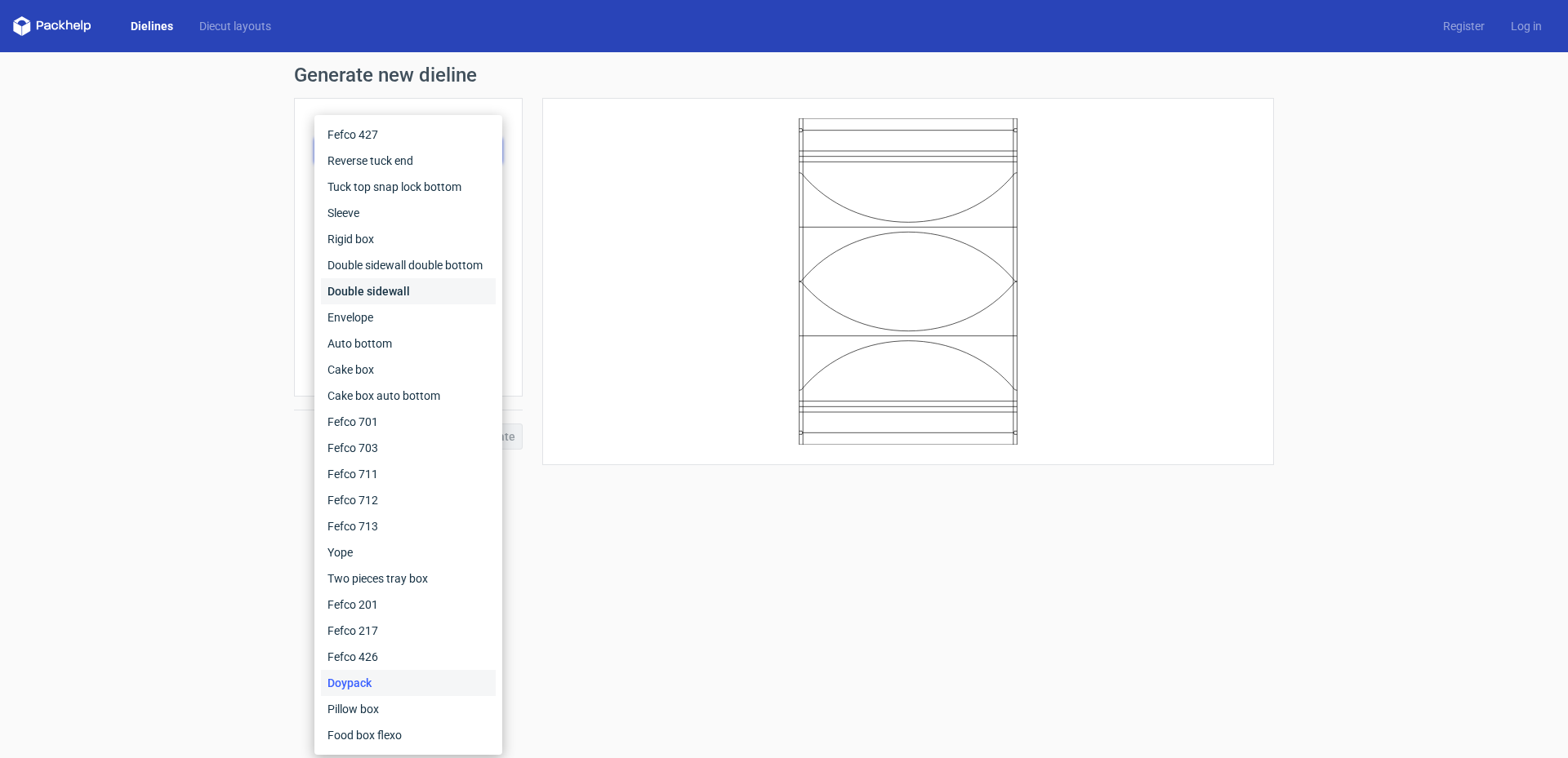
click at [420, 288] on div "Double sidewall" at bounding box center [408, 291] width 175 height 26
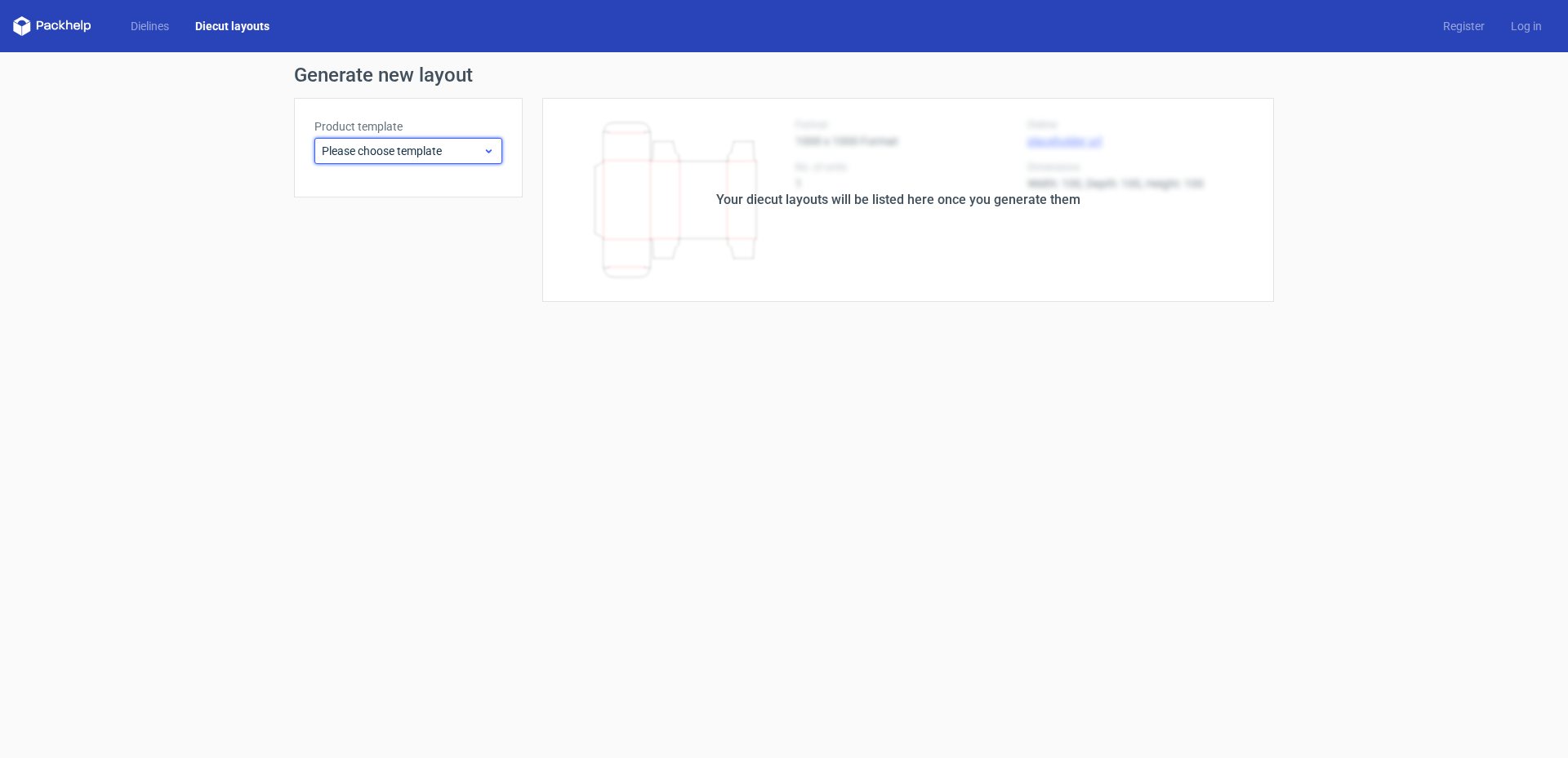
click at [427, 154] on span "Please choose template" at bounding box center [402, 151] width 161 height 17
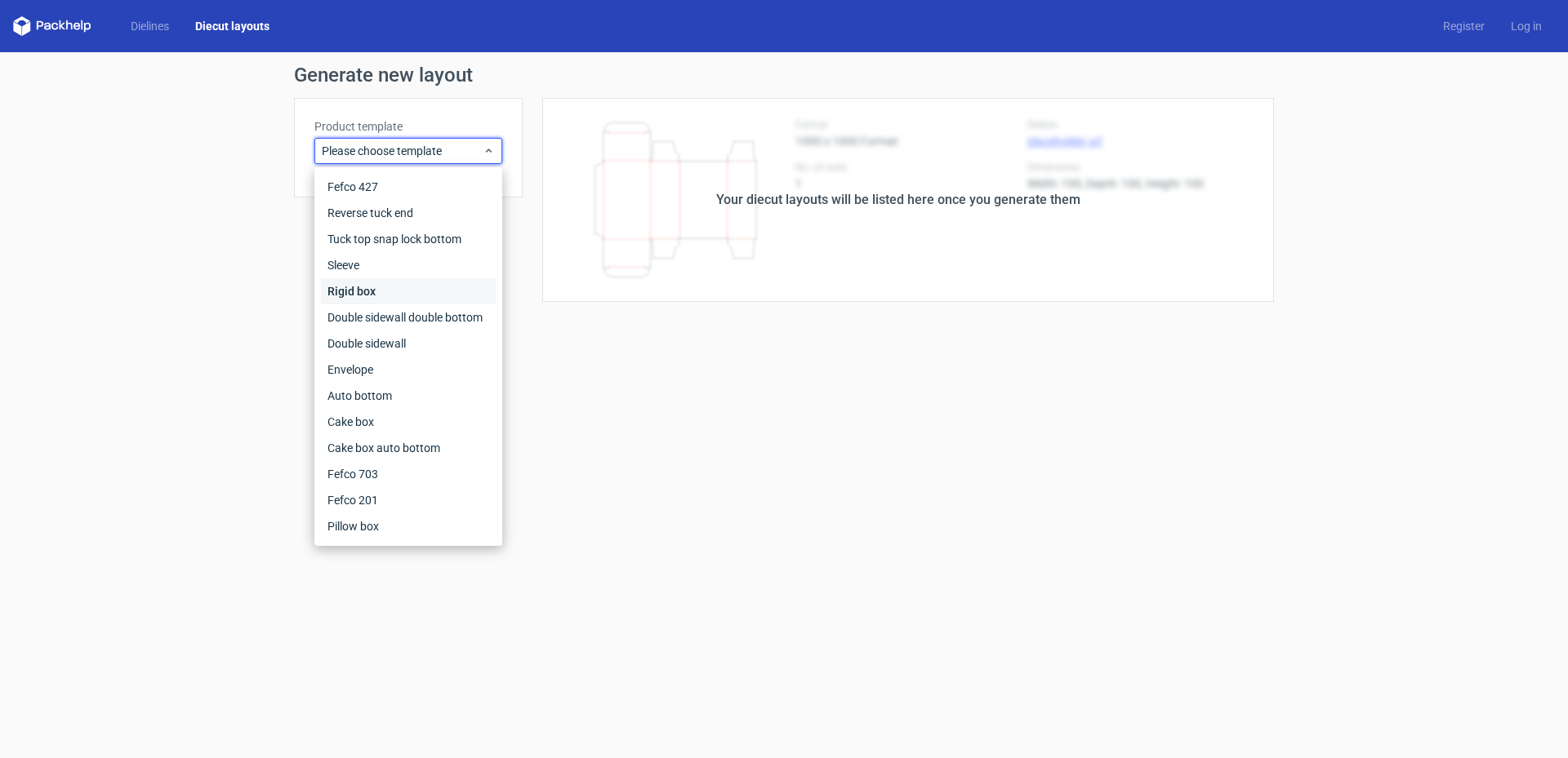
click at [460, 282] on div "Rigid box" at bounding box center [408, 291] width 175 height 26
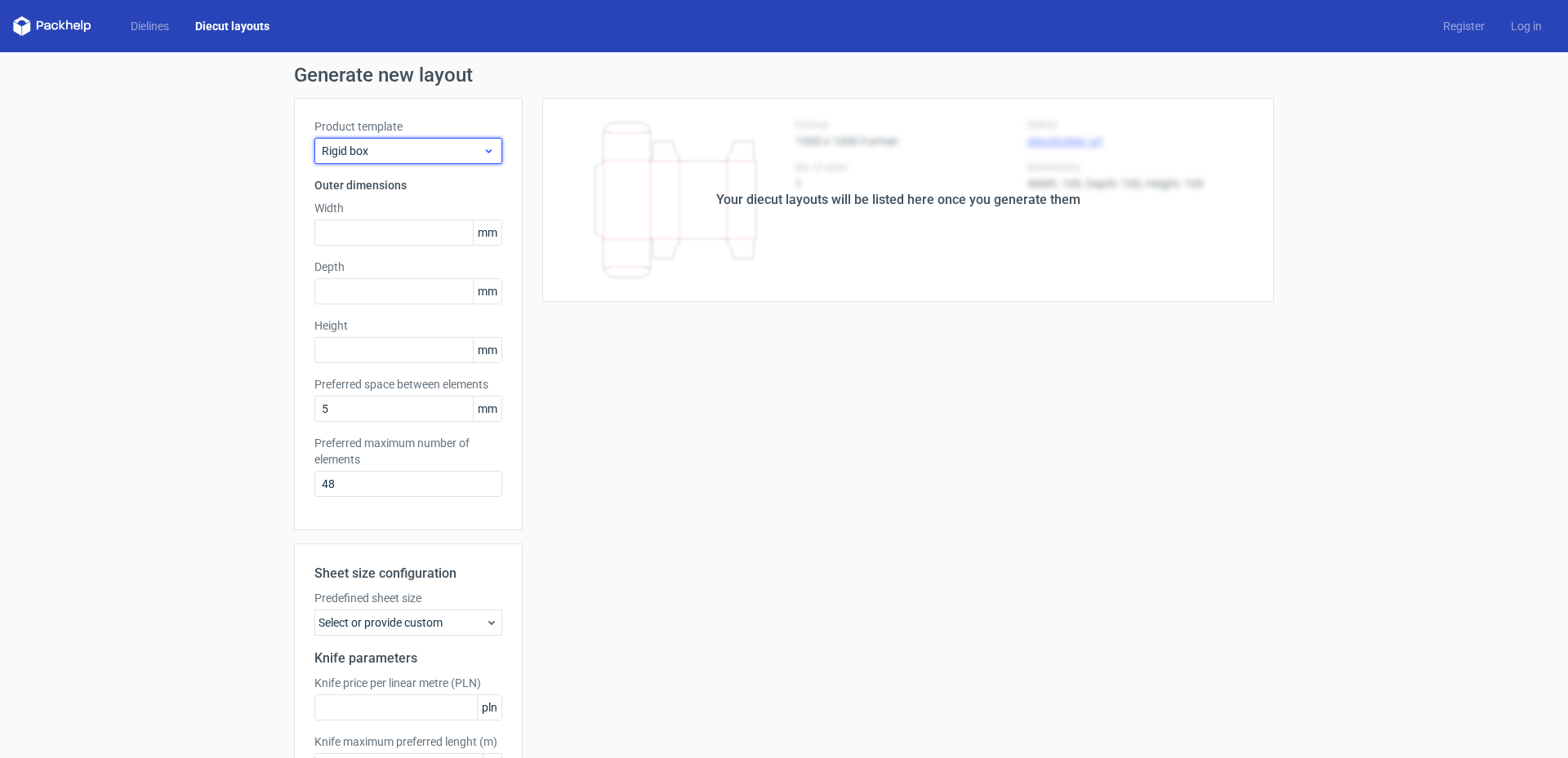
click at [447, 151] on span "Rigid box" at bounding box center [402, 151] width 161 height 17
